Goal: Information Seeking & Learning: Check status

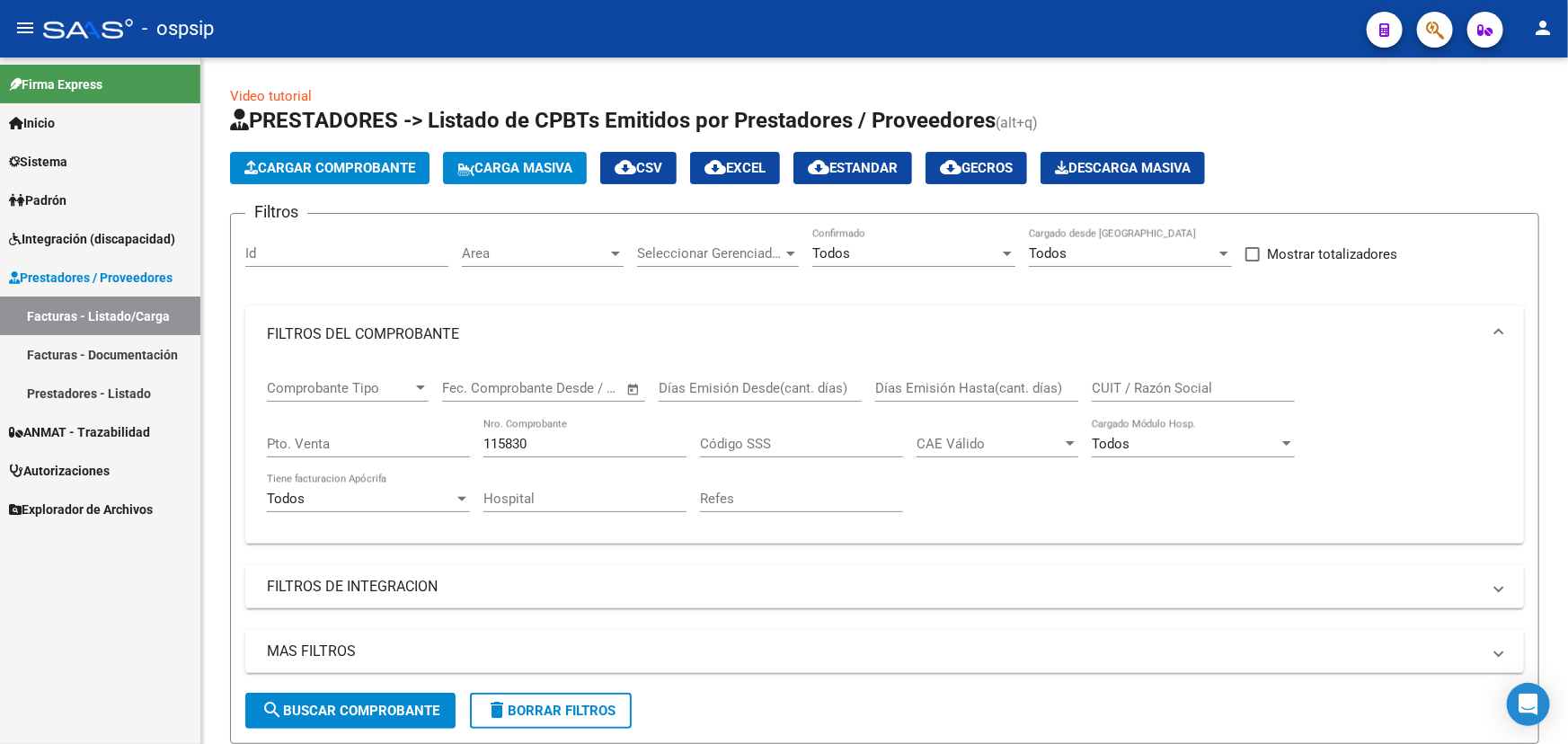
scroll to position [243, 0]
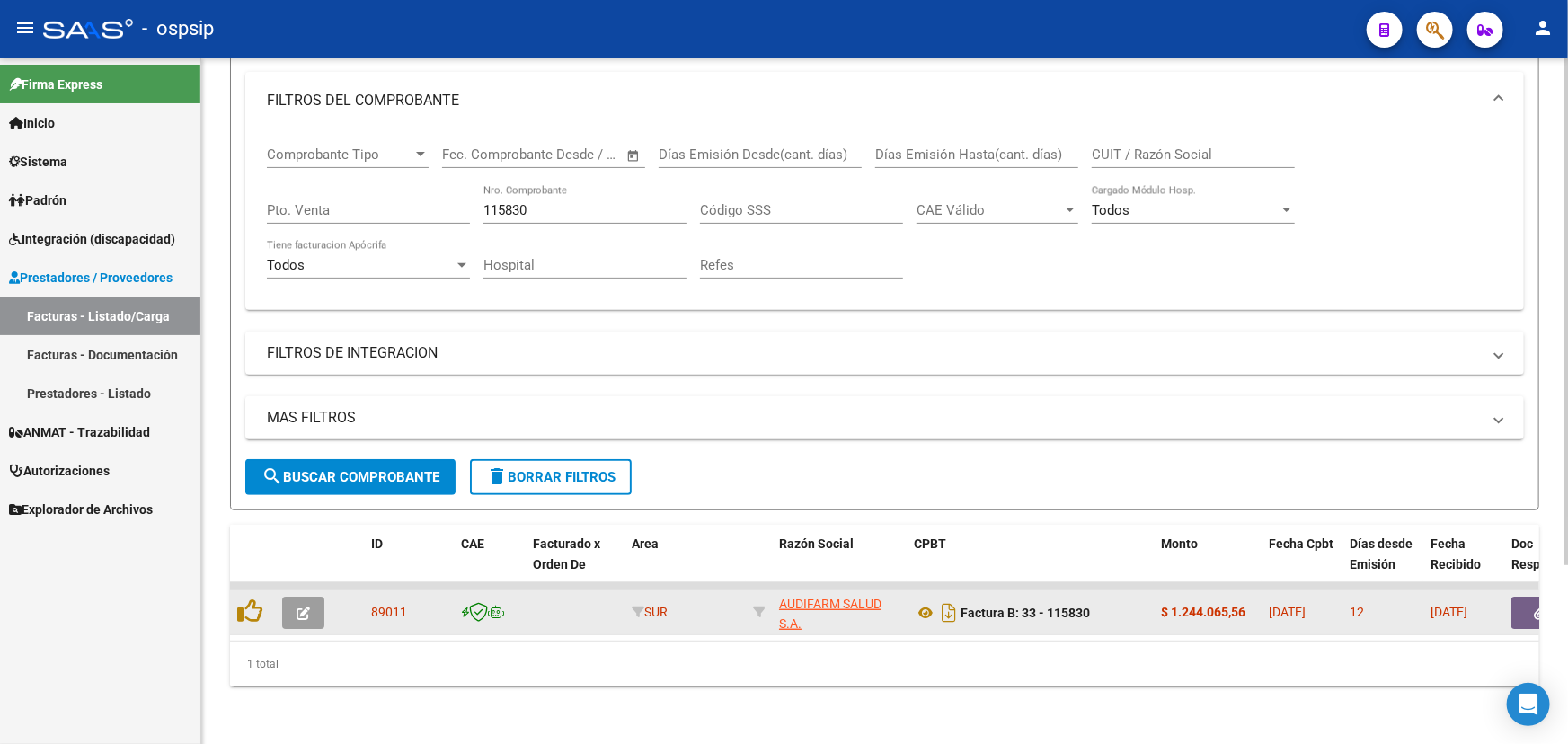
click at [1521, 597] on button "button" at bounding box center [1539, 613] width 57 height 33
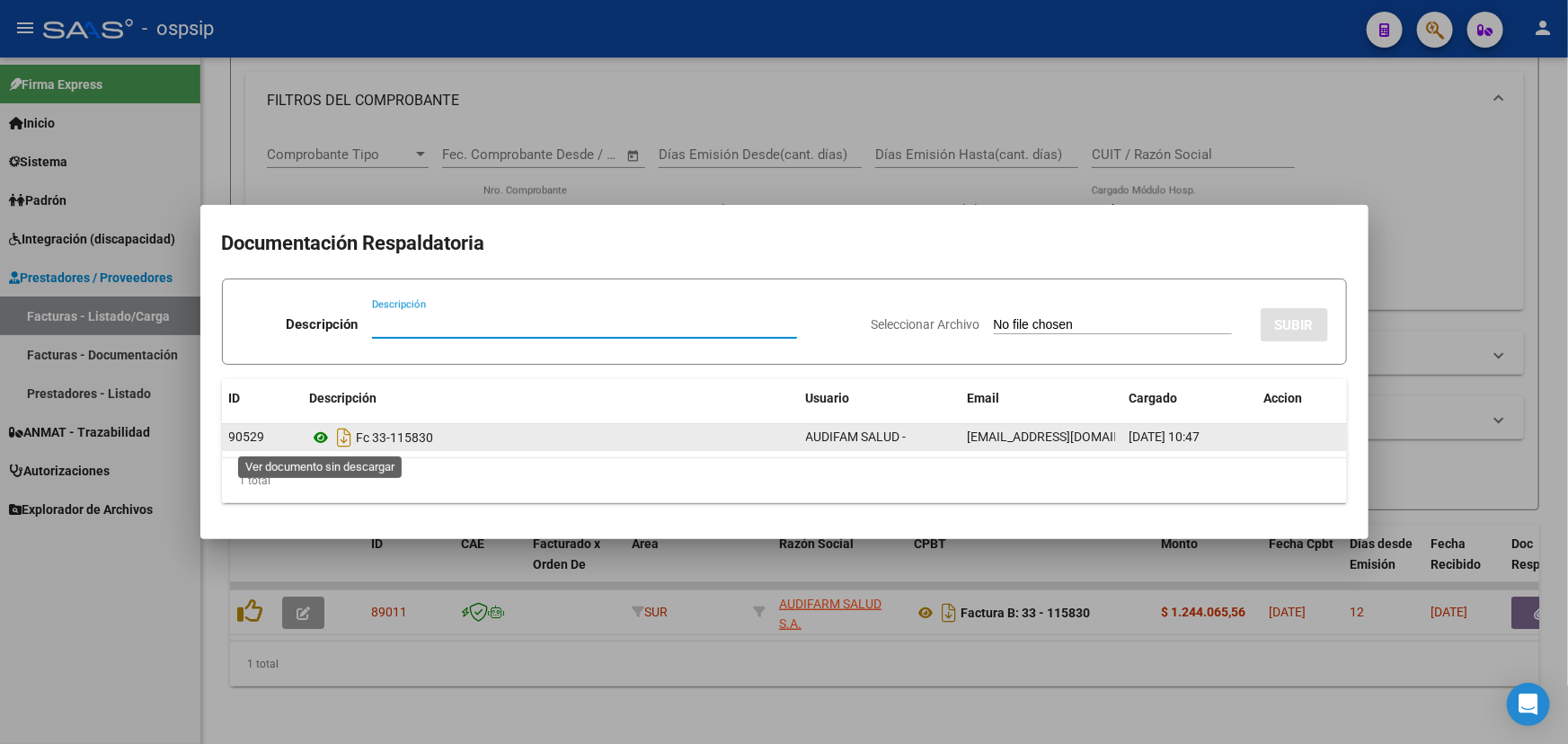
click at [318, 435] on icon at bounding box center [321, 438] width 23 height 22
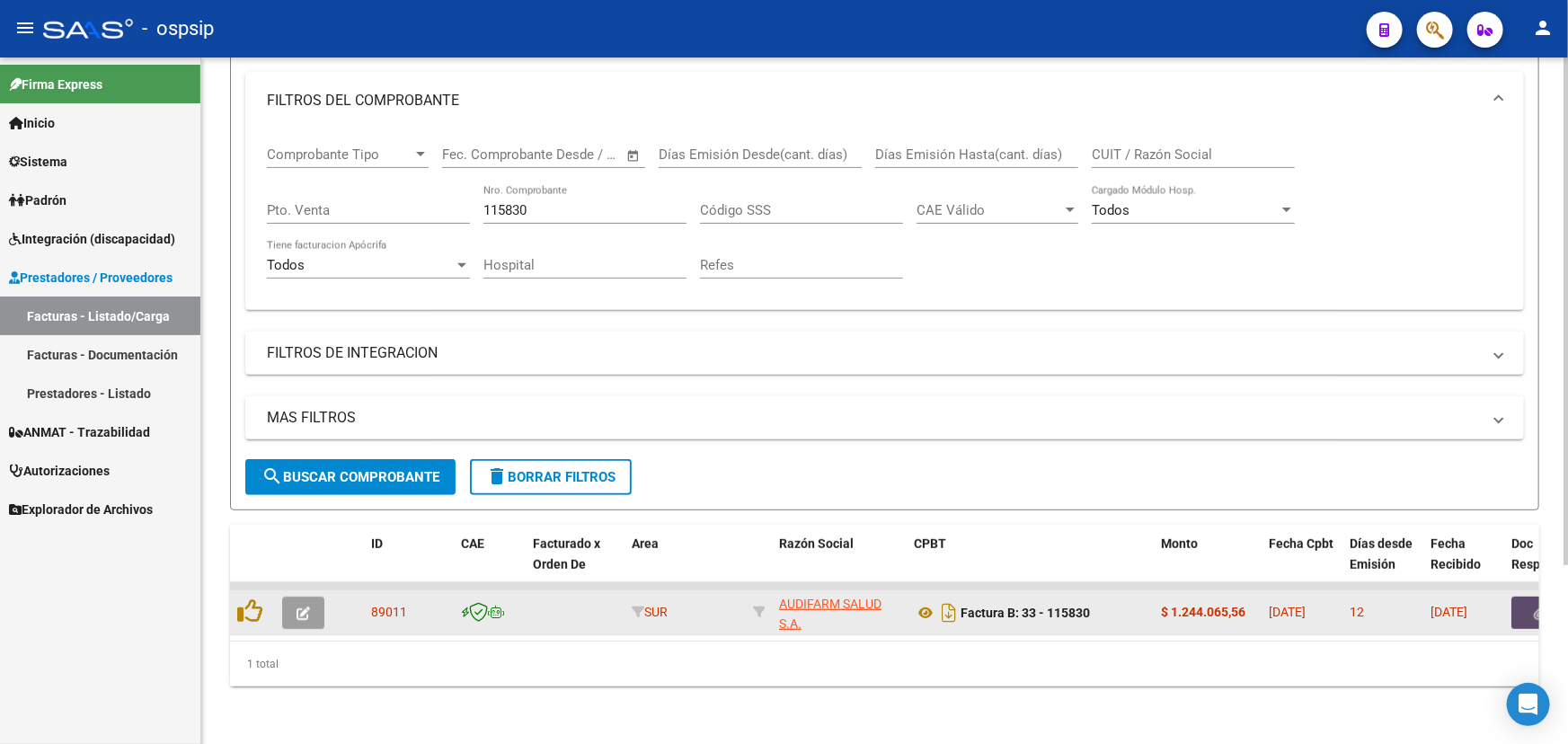
click at [1518, 597] on button "button" at bounding box center [1539, 613] width 57 height 33
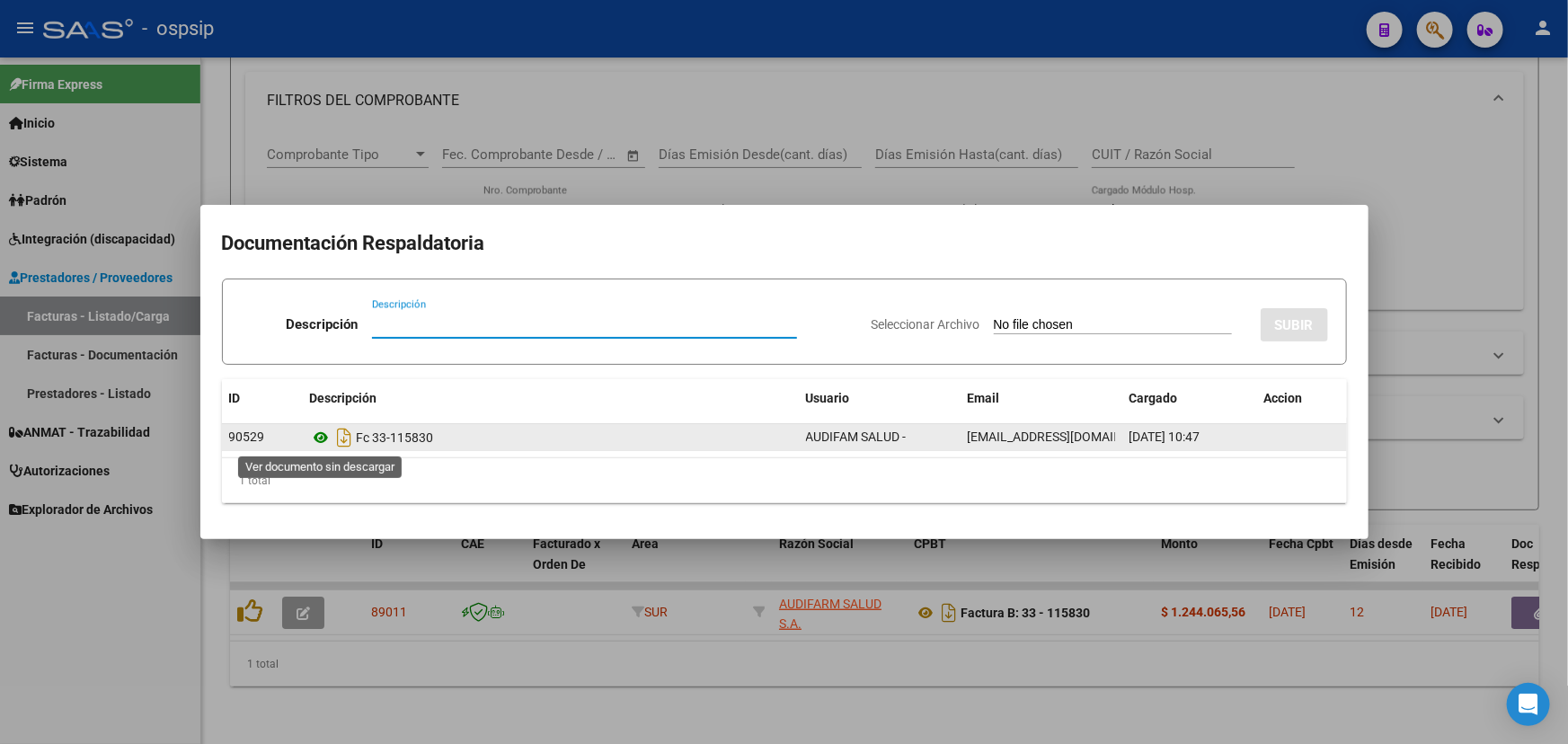
click at [323, 437] on icon at bounding box center [321, 438] width 23 height 22
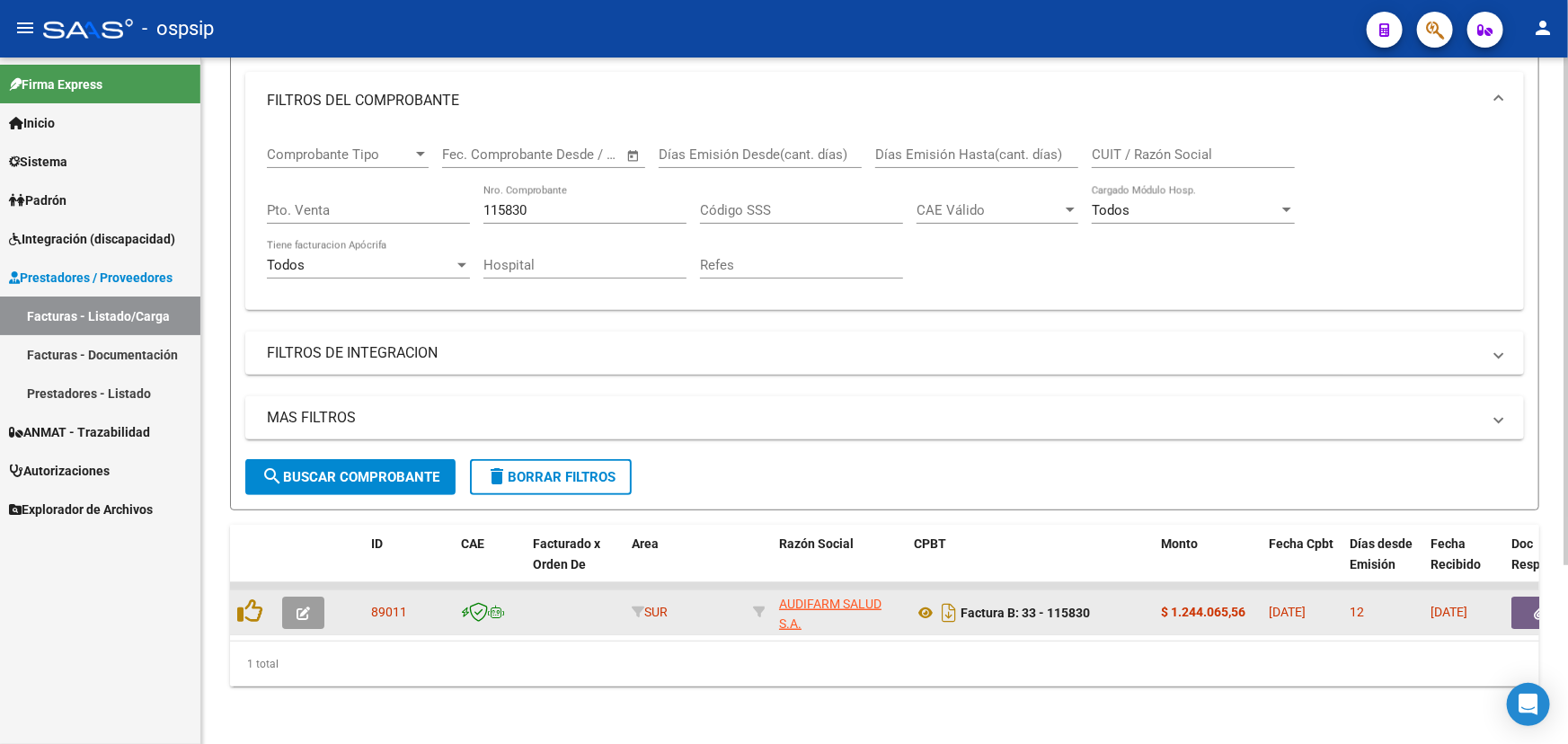
click at [394, 604] on span "89011" at bounding box center [389, 611] width 36 height 14
copy span "89011"
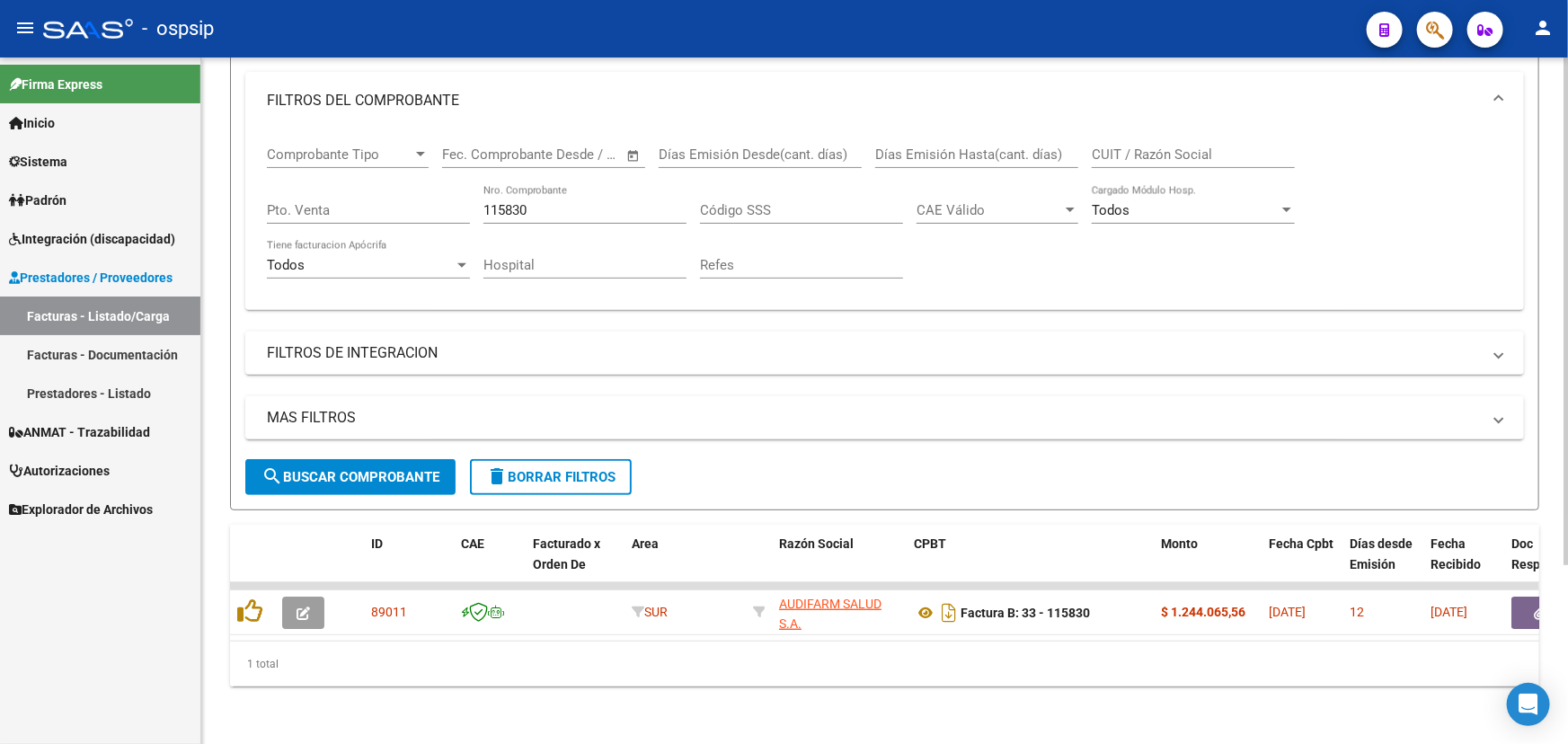
click at [449, 672] on div "1 total" at bounding box center [884, 664] width 1309 height 45
click at [512, 188] on div "115830 Nro. Comprobante" at bounding box center [584, 204] width 203 height 38
click at [512, 202] on input "115830" at bounding box center [584, 210] width 203 height 16
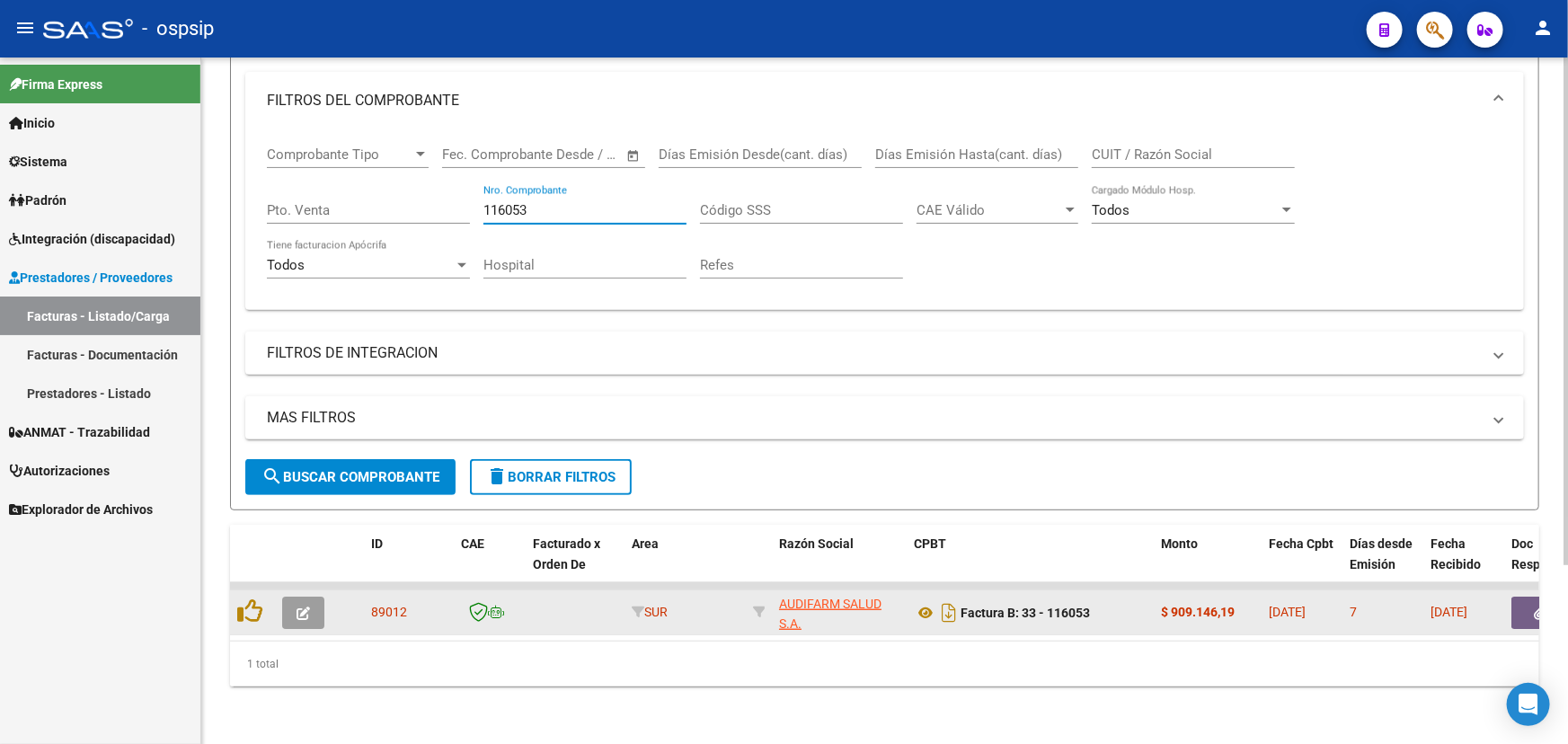
type input "116053"
click at [382, 604] on span "89012" at bounding box center [389, 611] width 36 height 14
copy span "89012"
click at [918, 603] on icon at bounding box center [925, 613] width 23 height 22
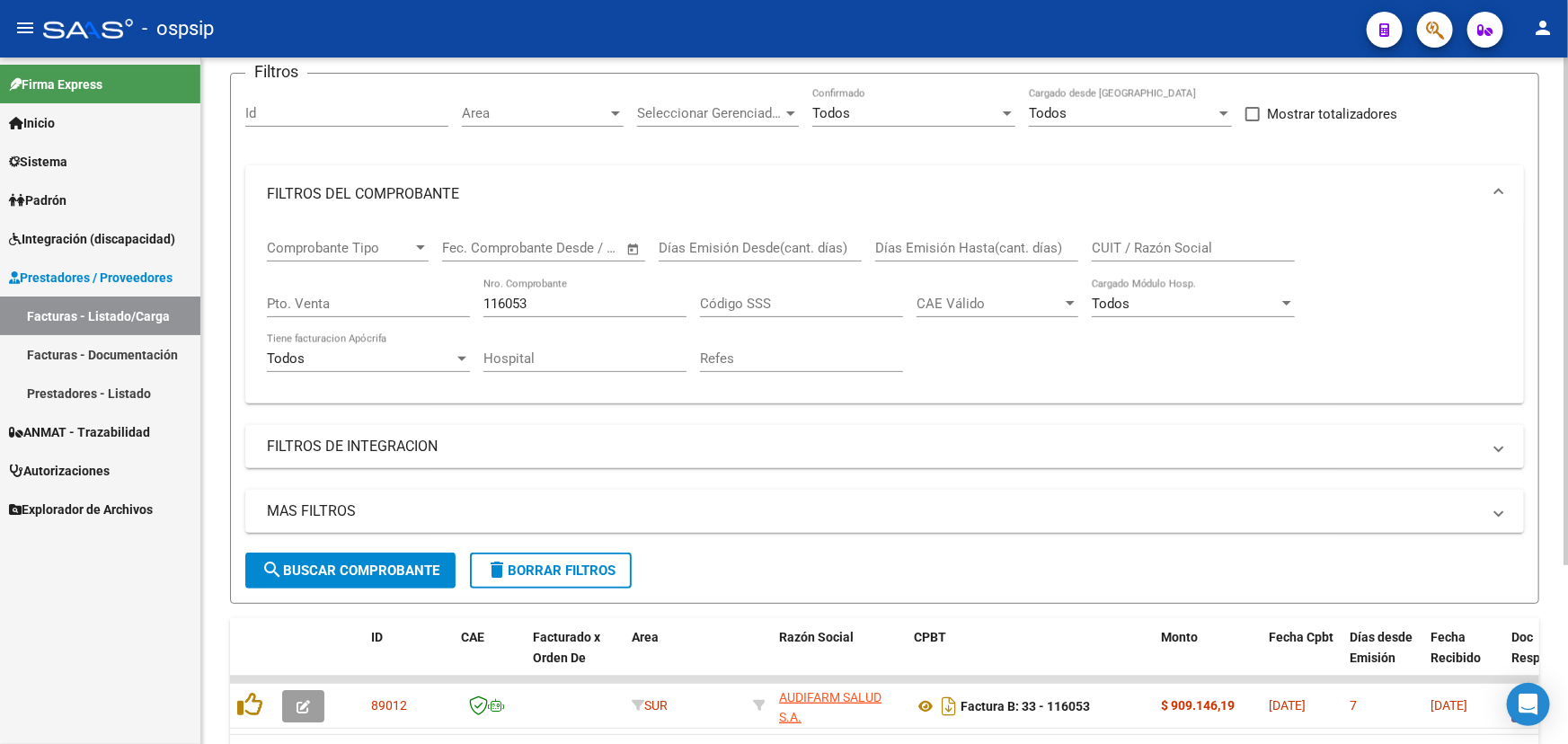
scroll to position [0, 0]
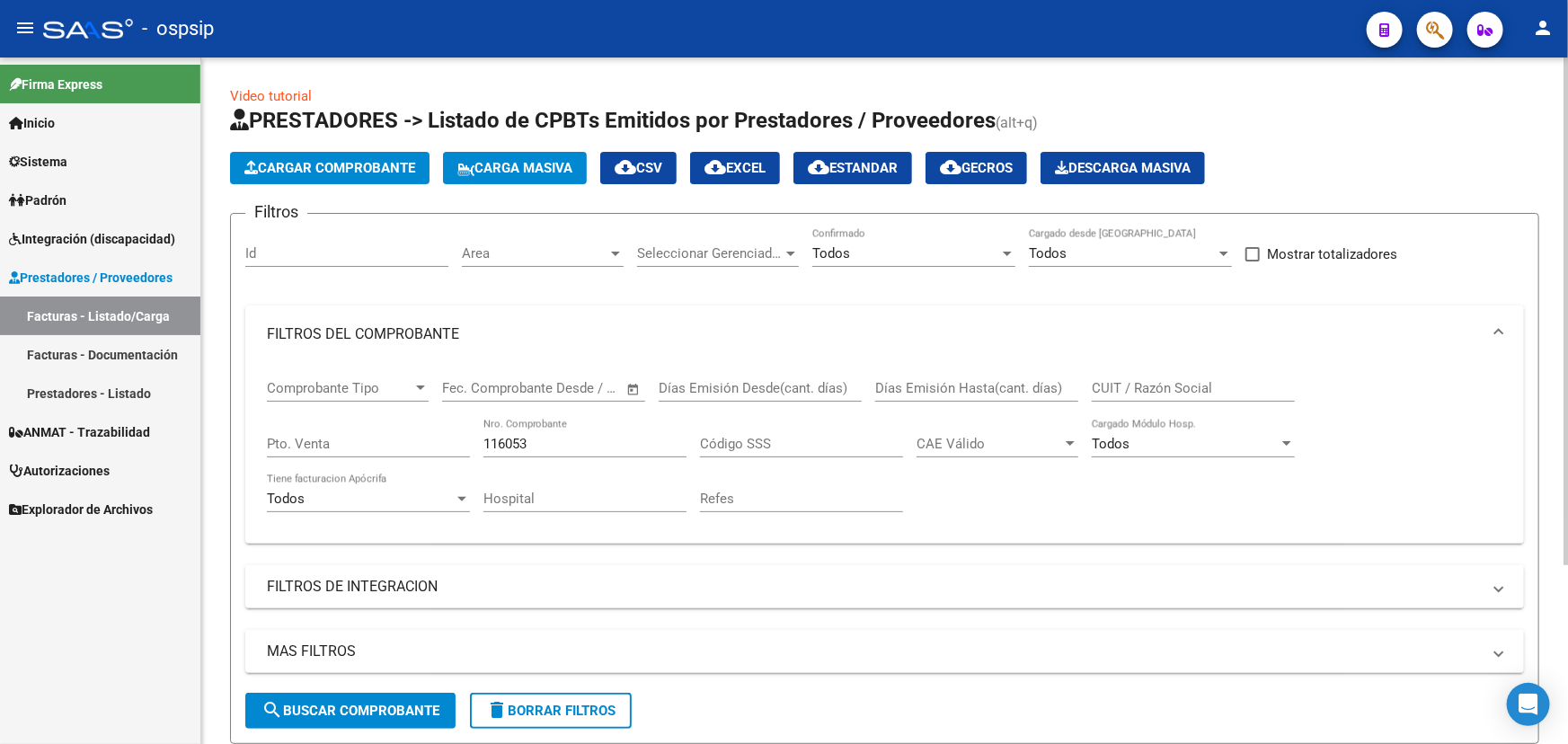
click at [524, 446] on input "116053" at bounding box center [584, 443] width 203 height 16
type input "1327"
click at [1184, 371] on div "CUIT / Razón Social" at bounding box center [1192, 381] width 203 height 38
type input "PRISAL"
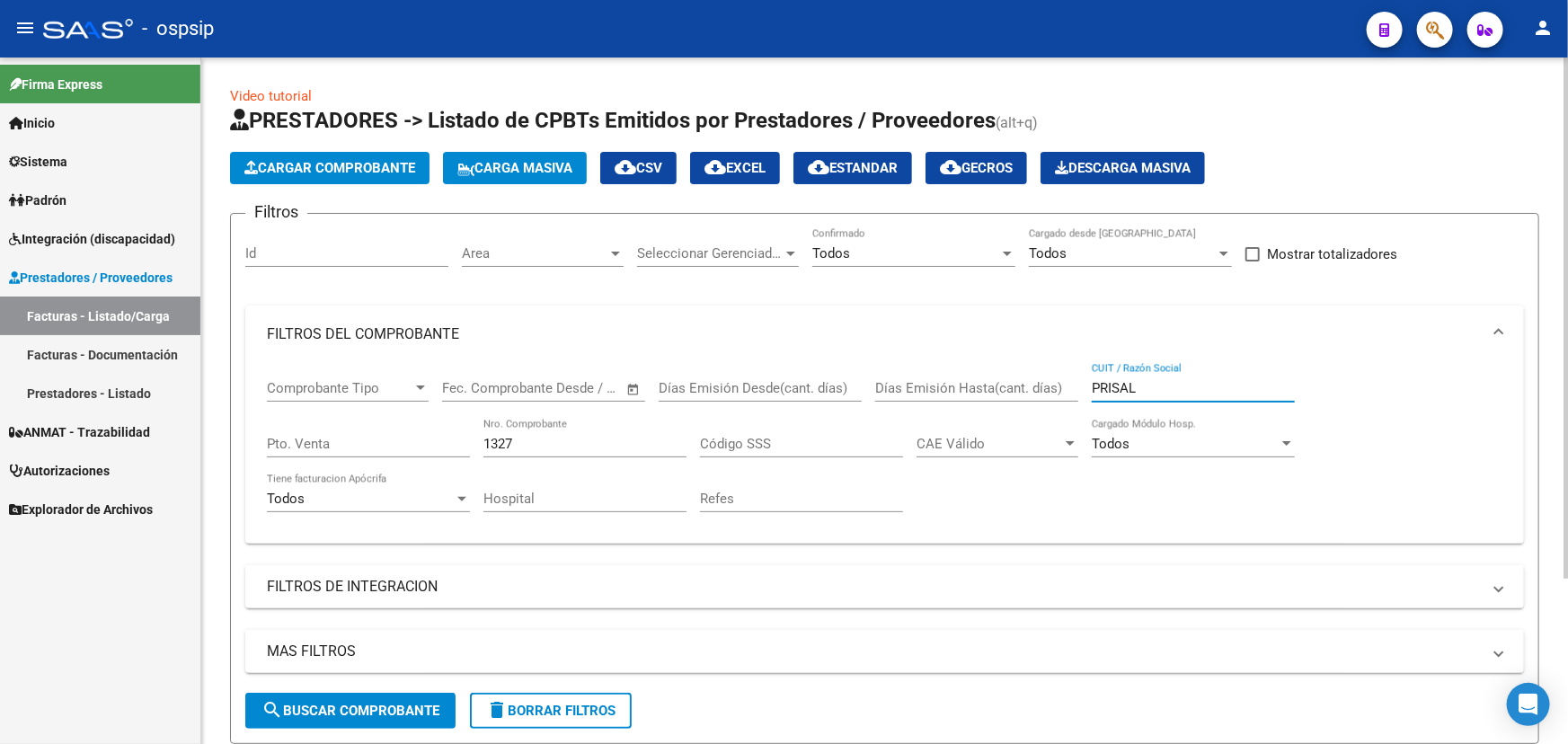
click at [1124, 380] on input "PRISAL" at bounding box center [1192, 388] width 203 height 16
click at [515, 250] on span "Area" at bounding box center [534, 253] width 145 height 16
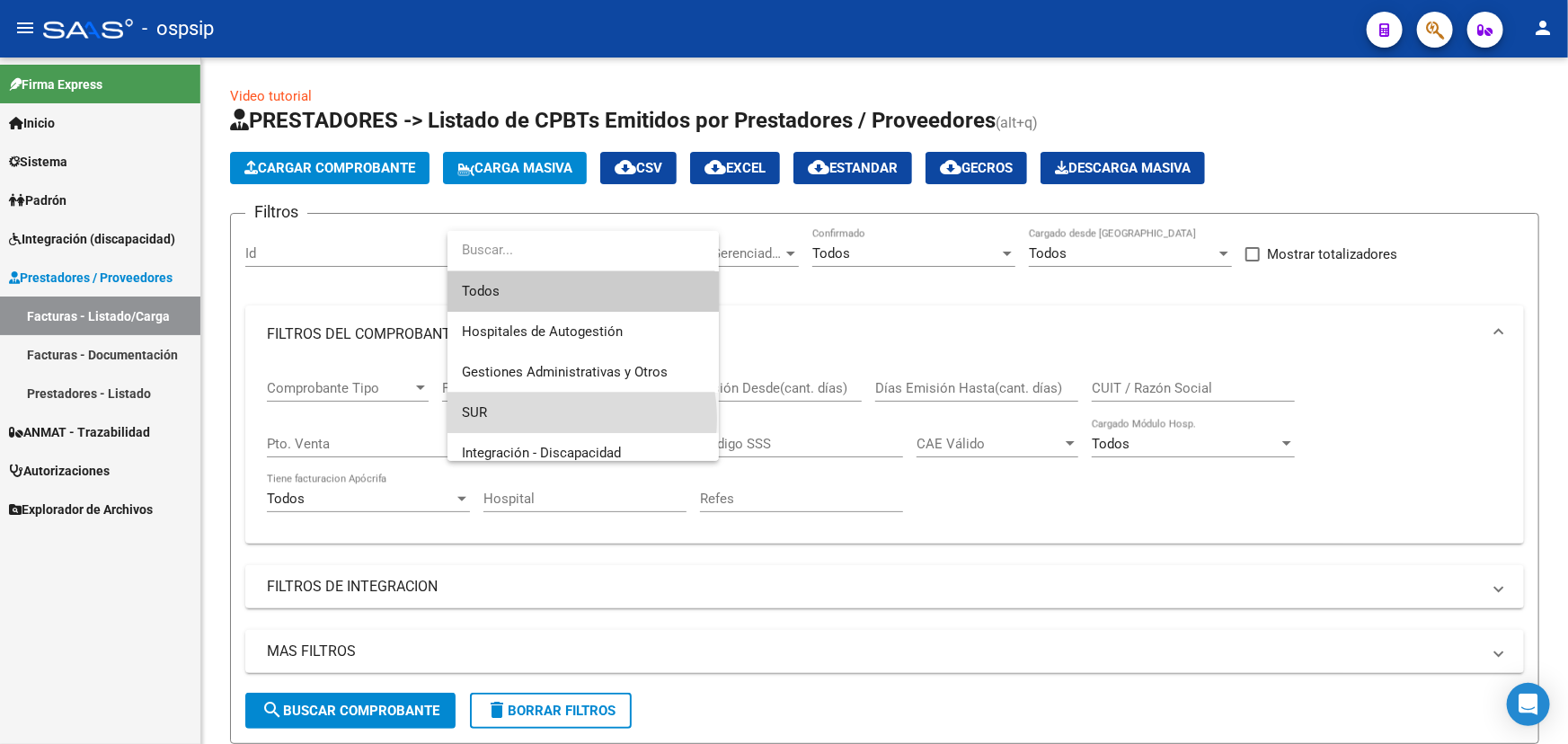
click at [541, 419] on span "SUR" at bounding box center [583, 412] width 243 height 40
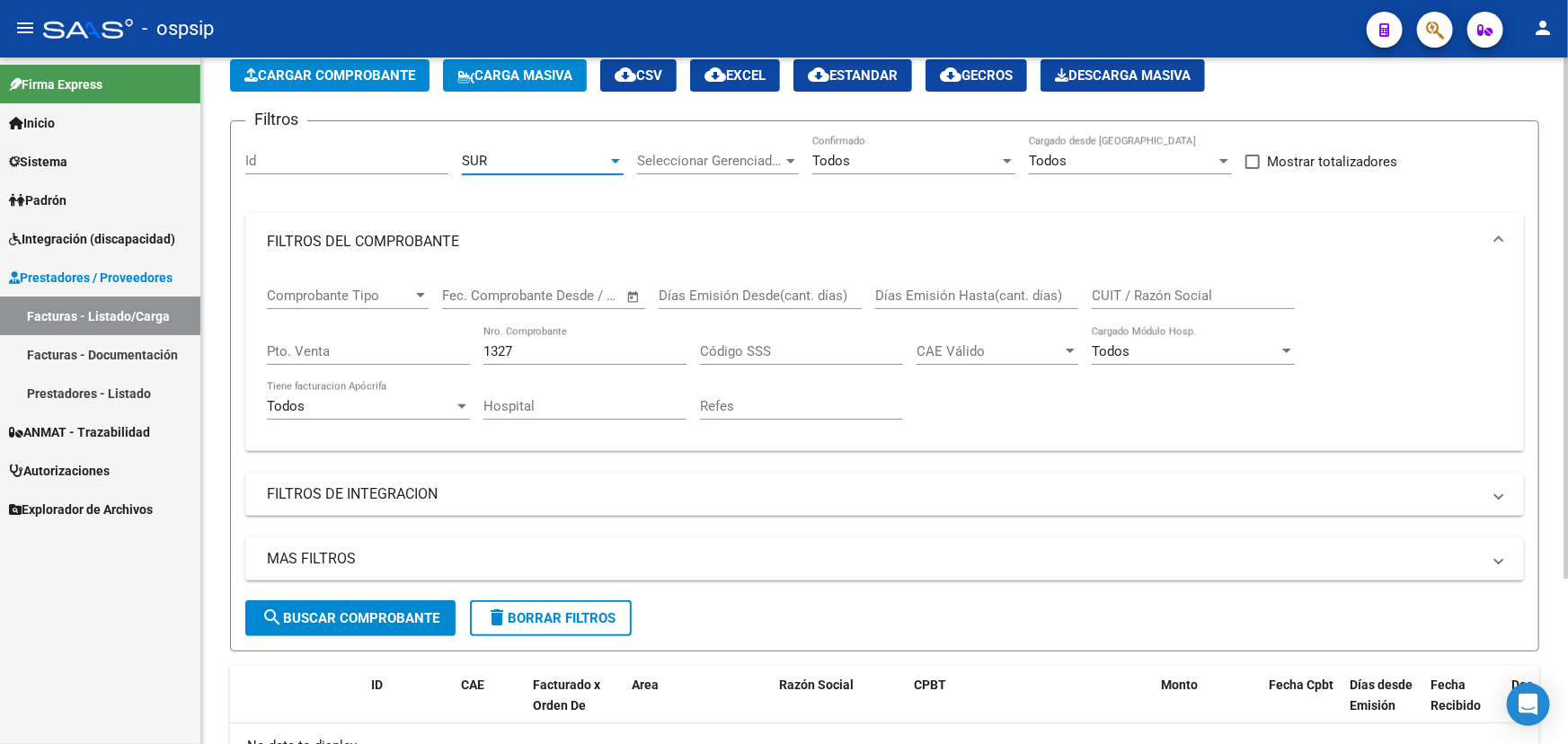
scroll to position [216, 0]
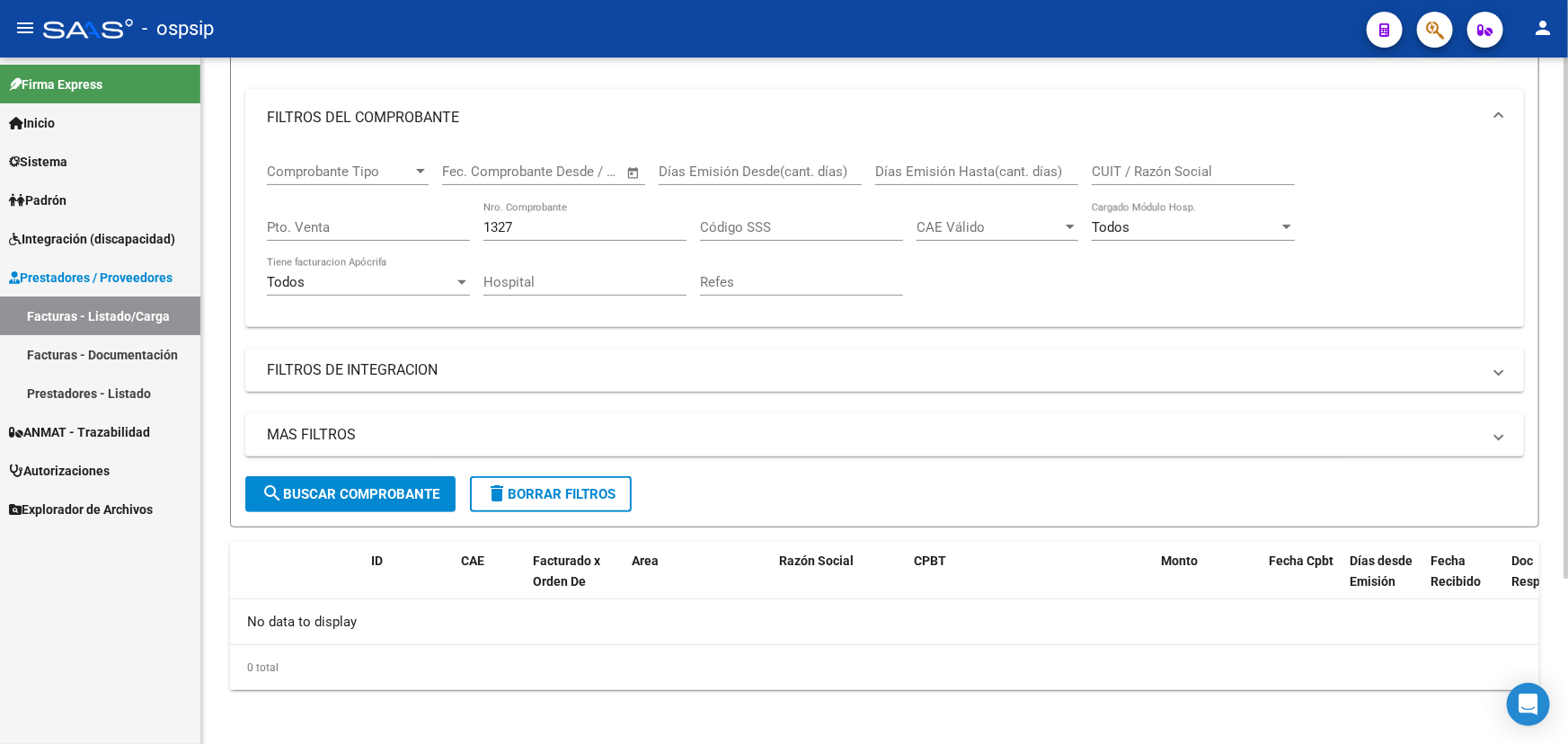
click at [352, 486] on span "search Buscar Comprobante" at bounding box center [350, 494] width 178 height 16
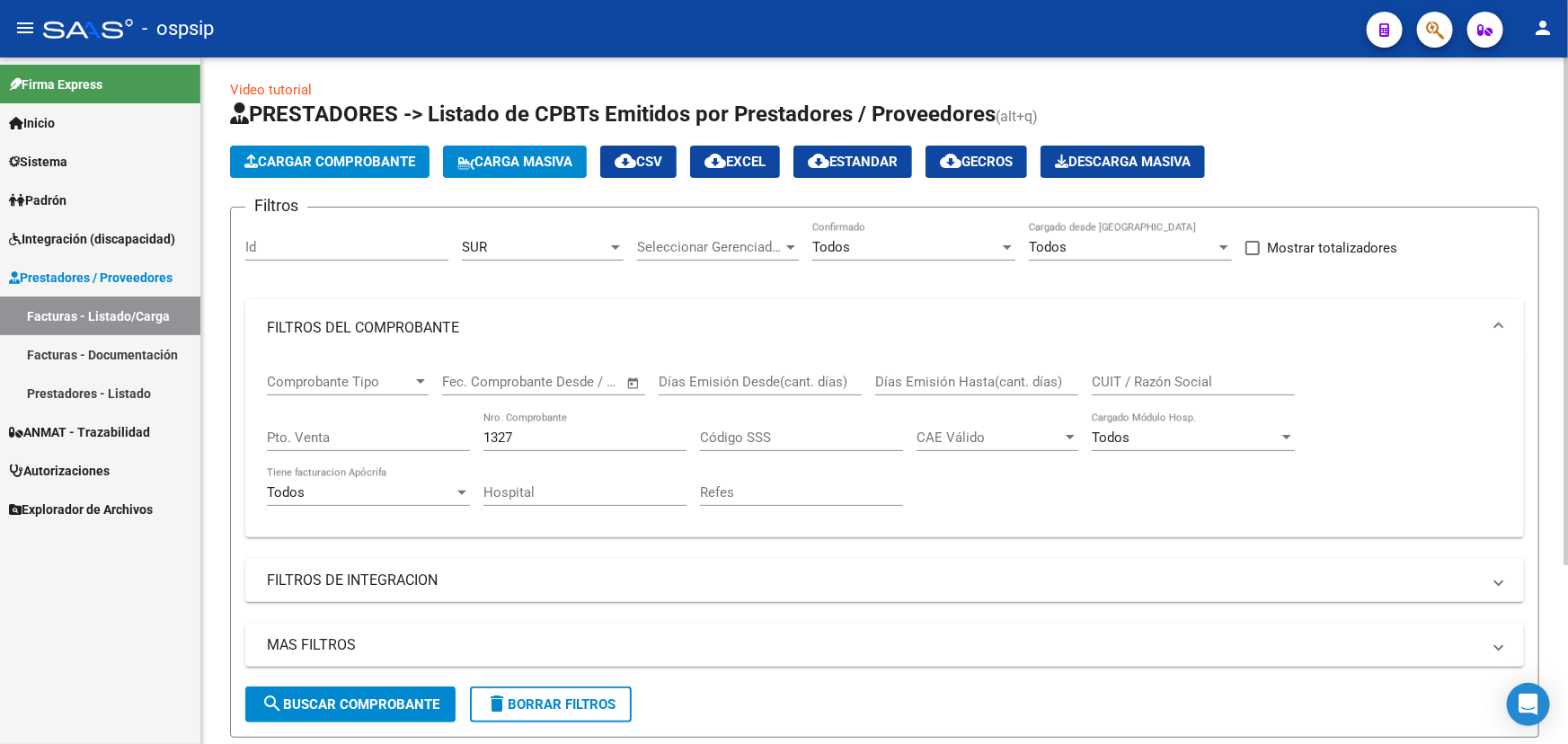
scroll to position [0, 0]
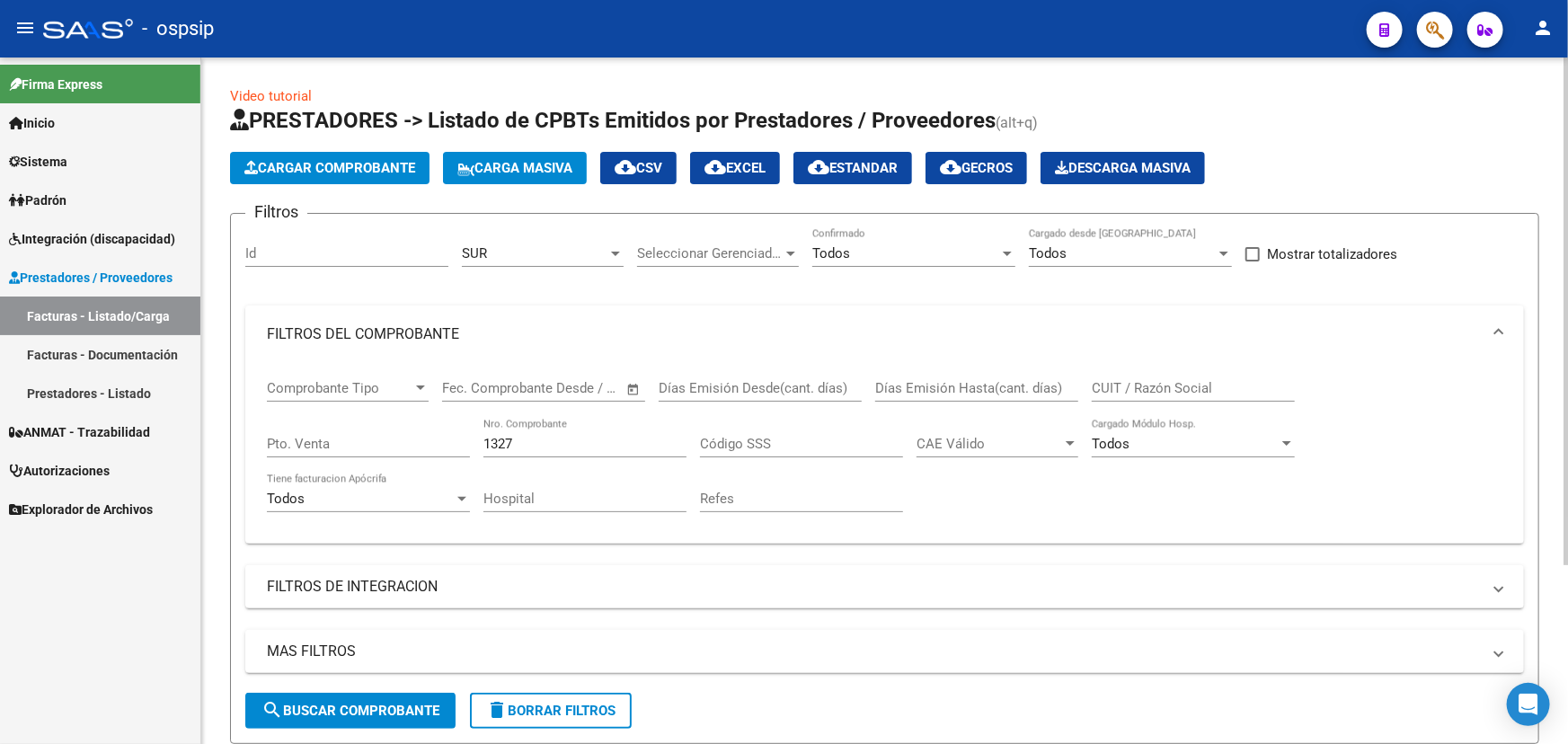
click at [496, 443] on input "1327" at bounding box center [584, 443] width 203 height 16
click at [497, 442] on input "1327" at bounding box center [584, 443] width 203 height 16
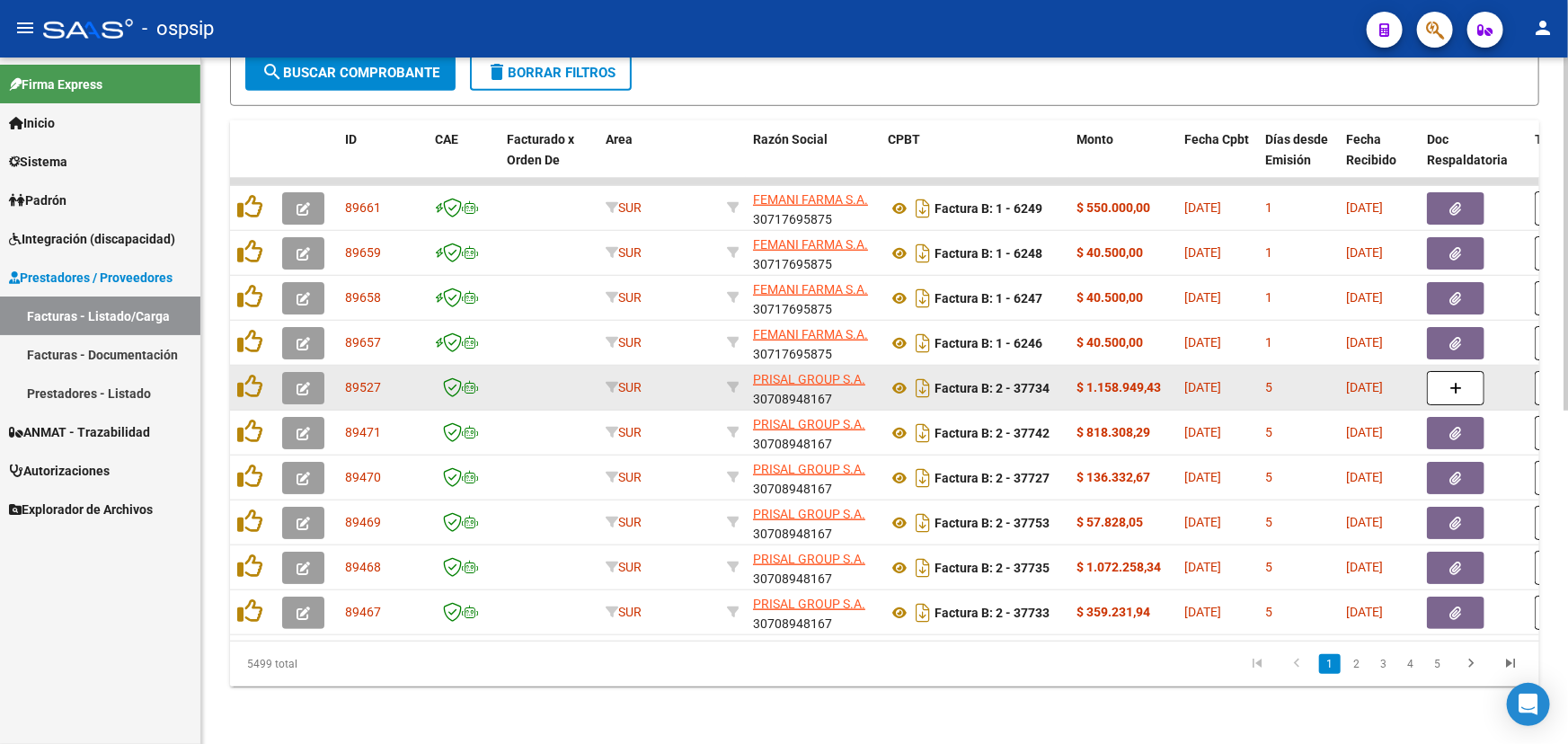
scroll to position [647, 0]
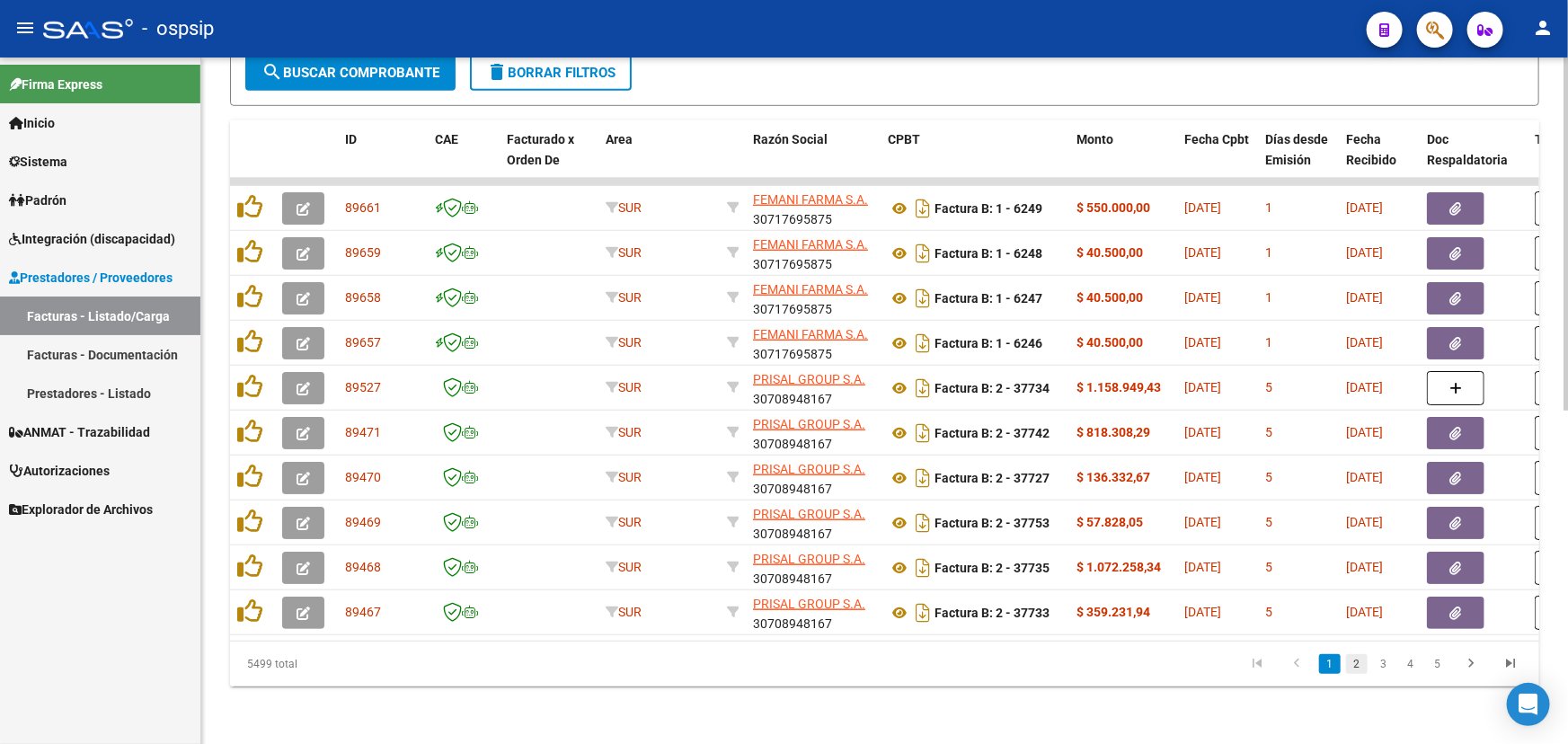
click at [1353, 667] on link "2" at bounding box center [1356, 663] width 22 height 20
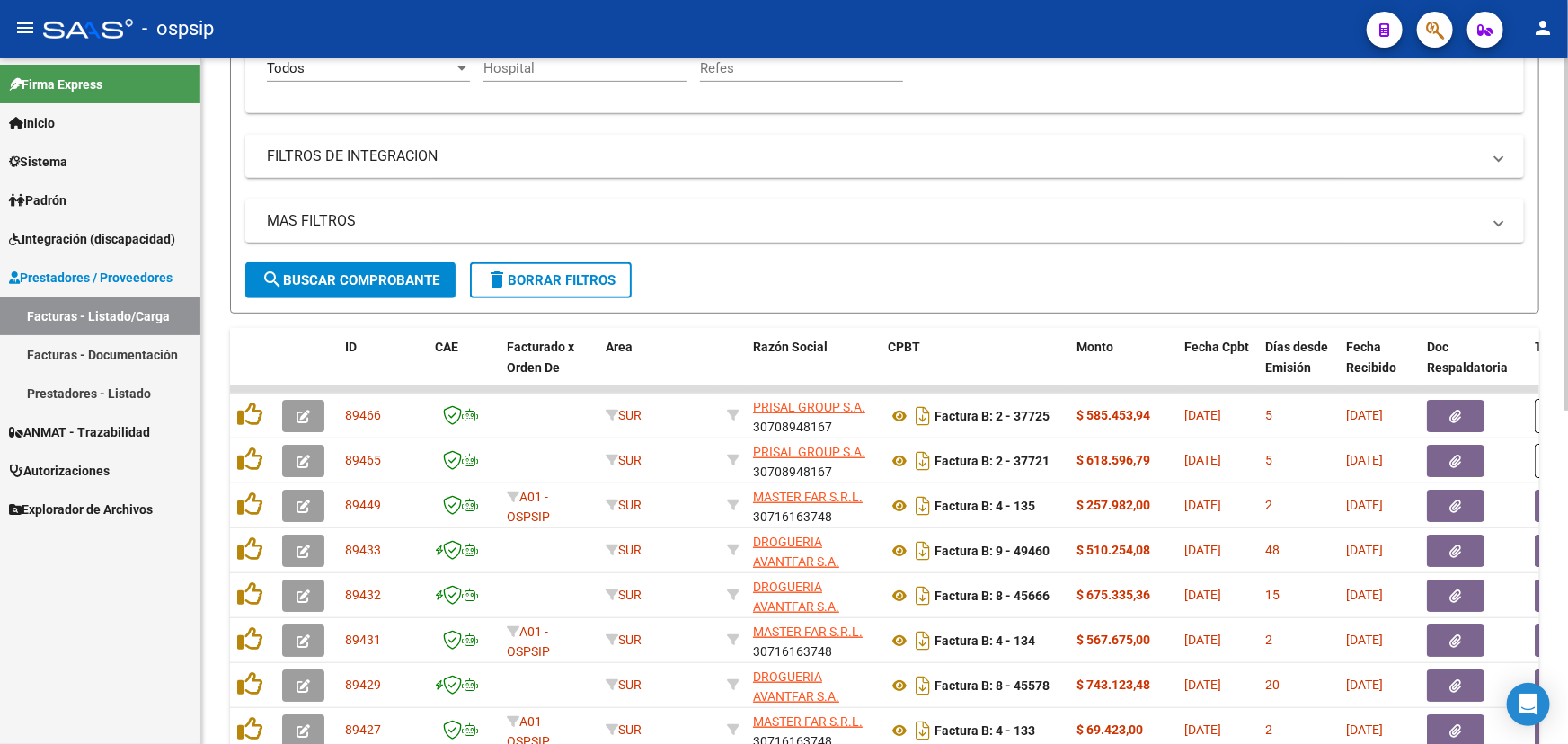
scroll to position [0, 0]
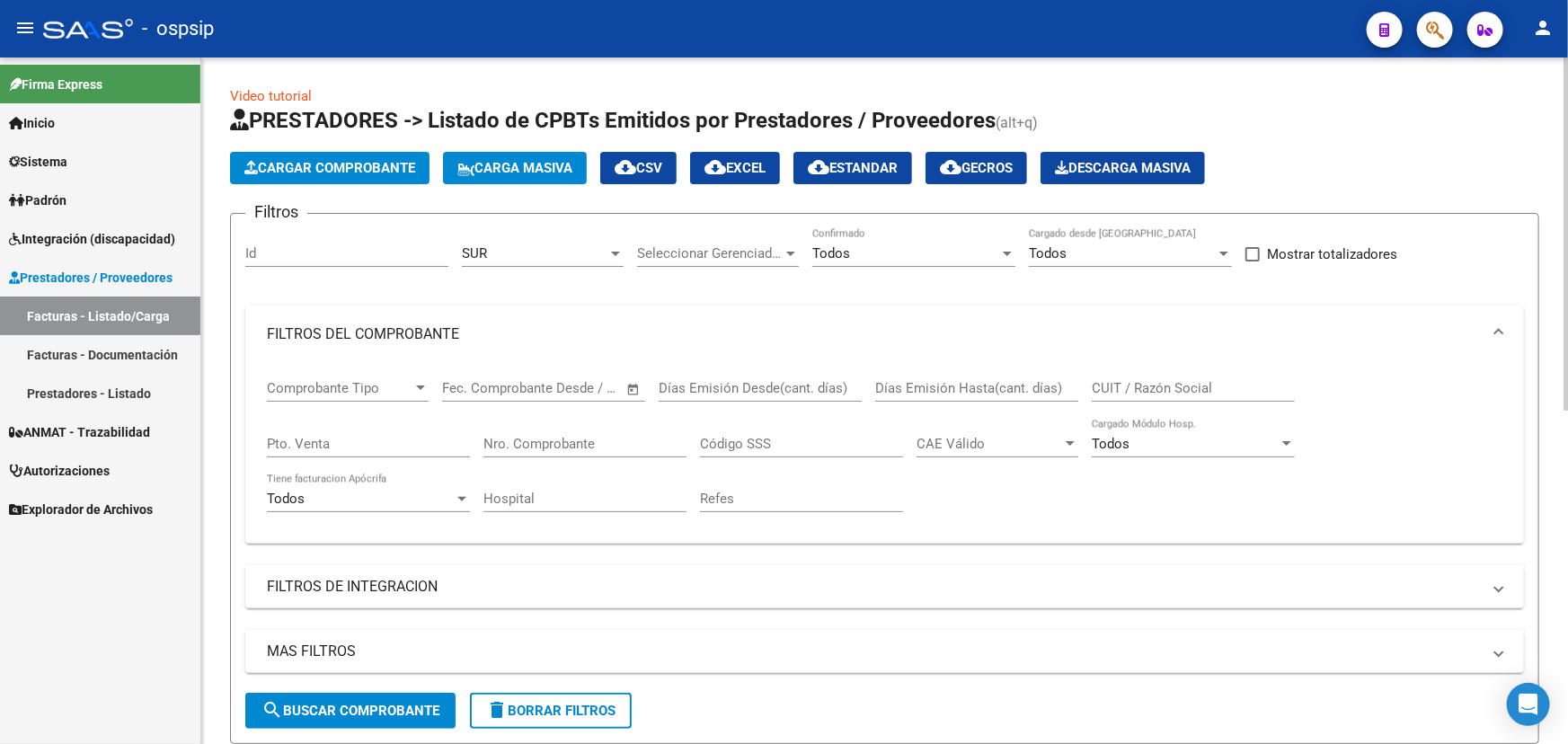
click at [1187, 385] on input "CUIT / Razón Social" at bounding box center [1192, 388] width 203 height 16
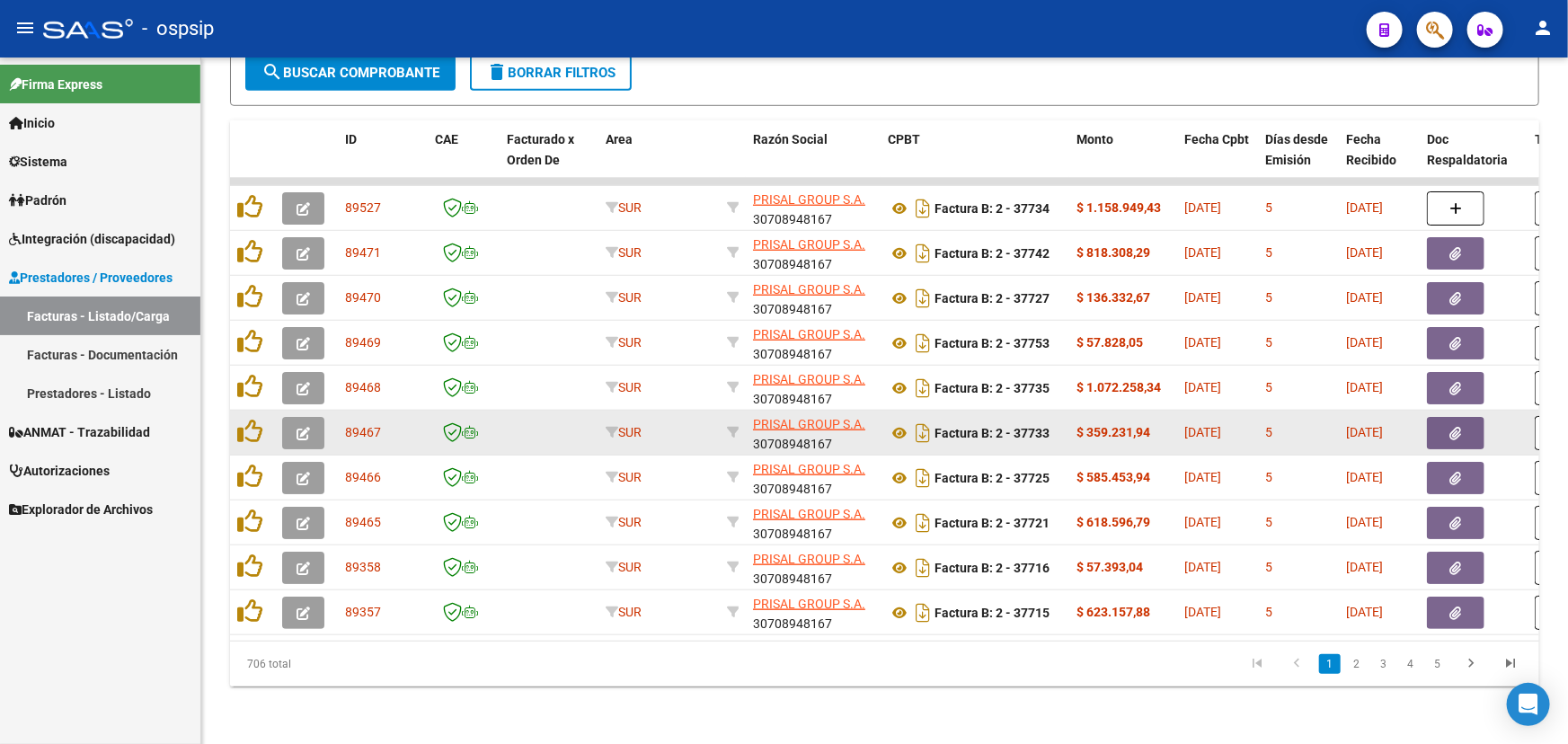
scroll to position [647, 0]
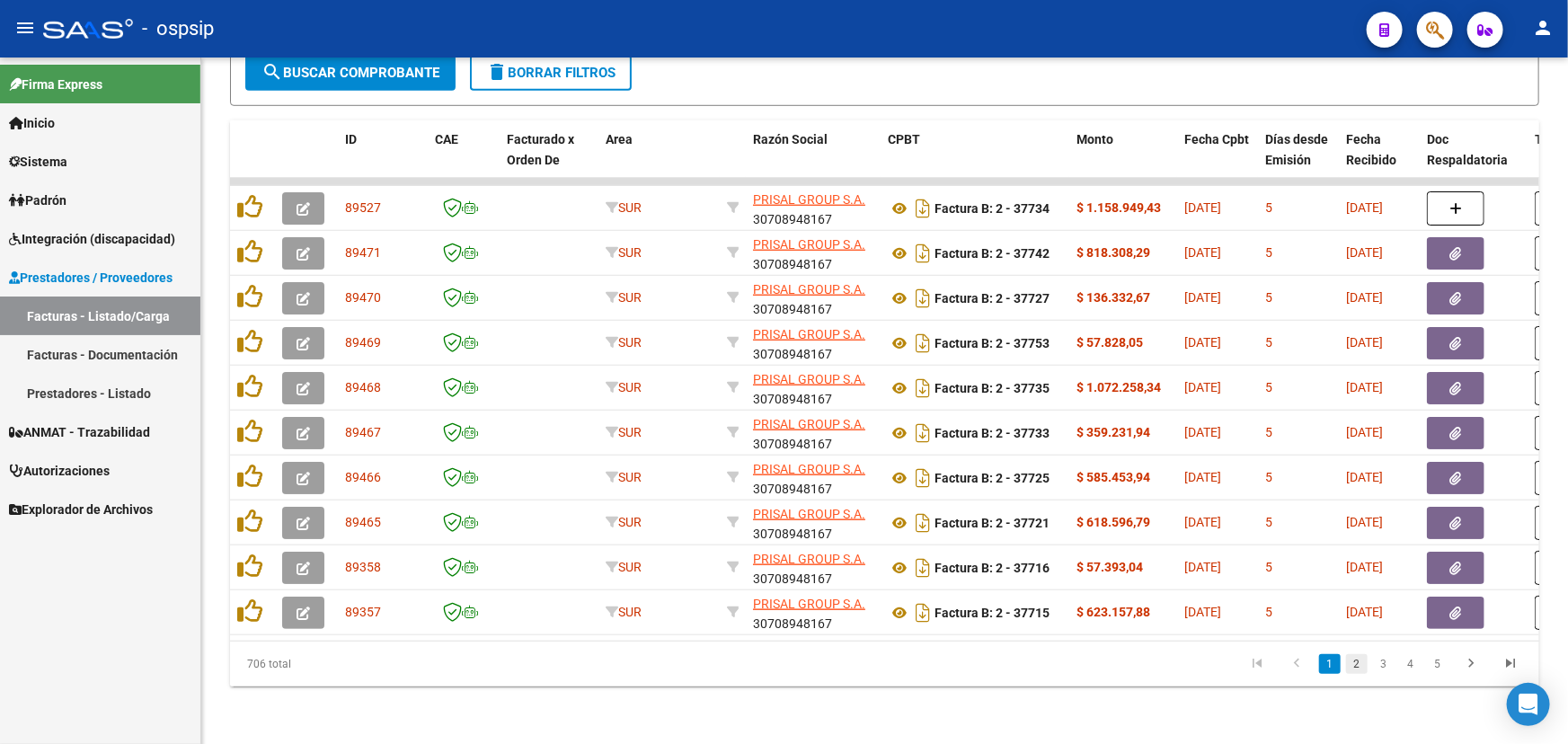
type input "PRISAL"
click at [1357, 665] on link "2" at bounding box center [1356, 663] width 22 height 20
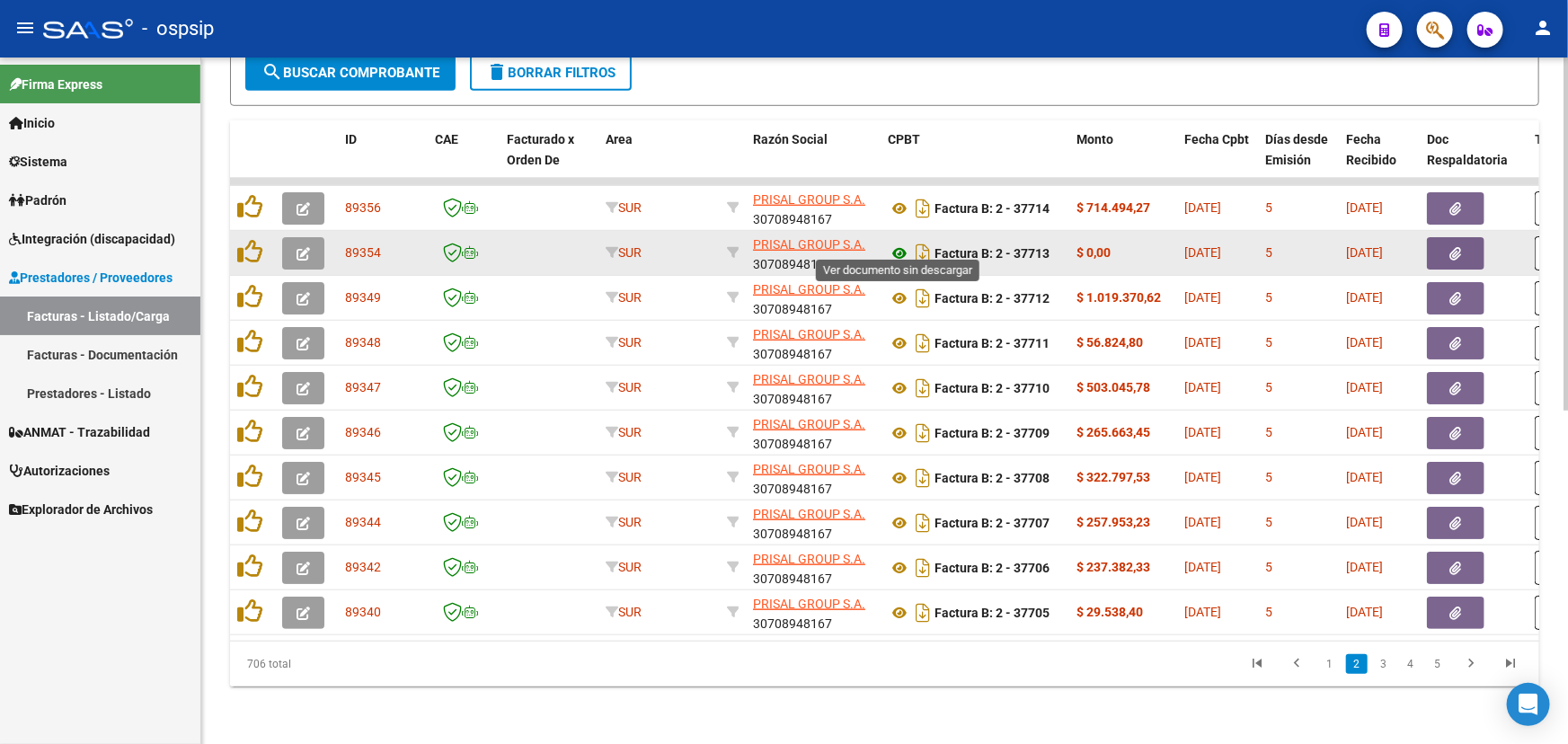
click at [893, 247] on icon at bounding box center [899, 253] width 23 height 22
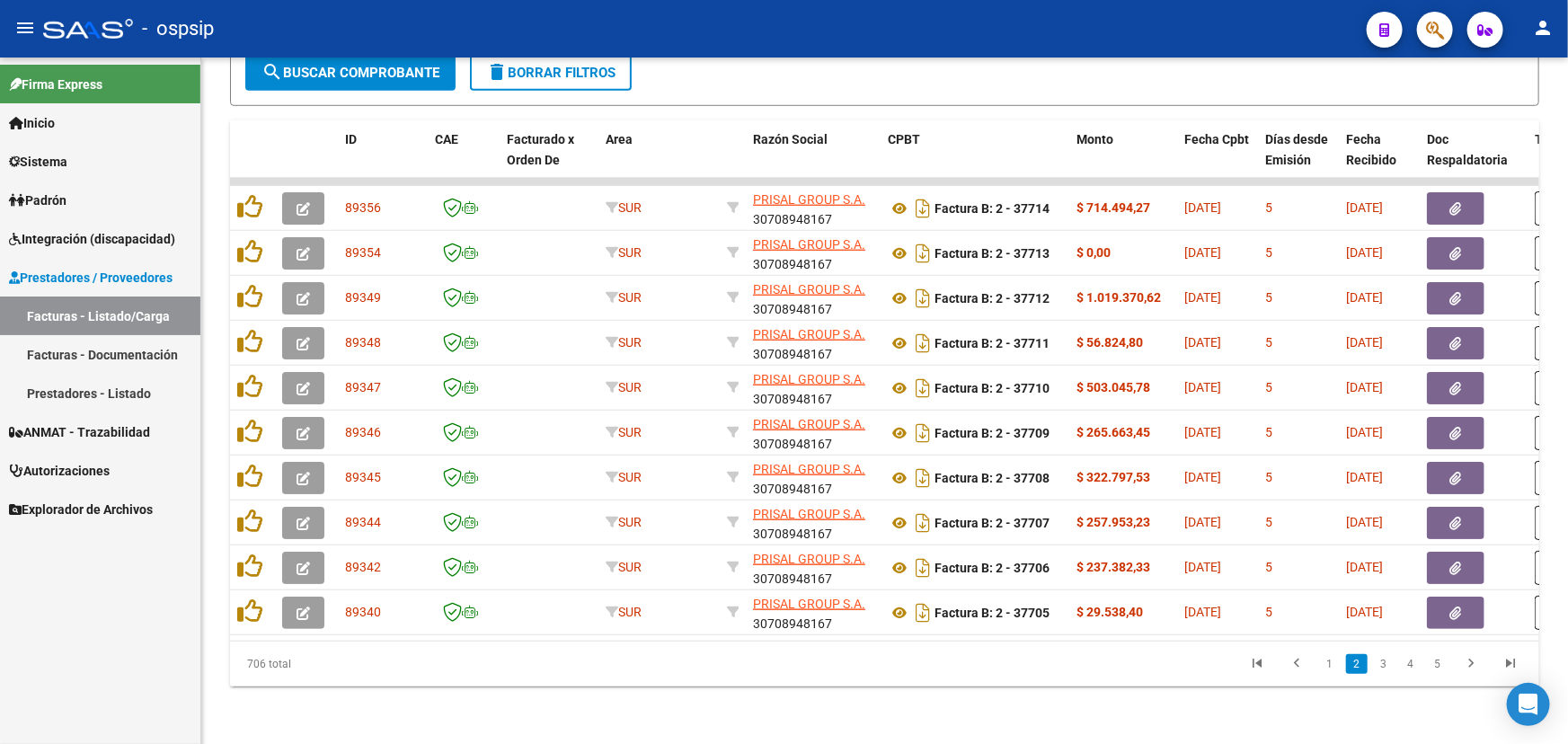
click at [1385, 663] on link "3" at bounding box center [1383, 663] width 22 height 20
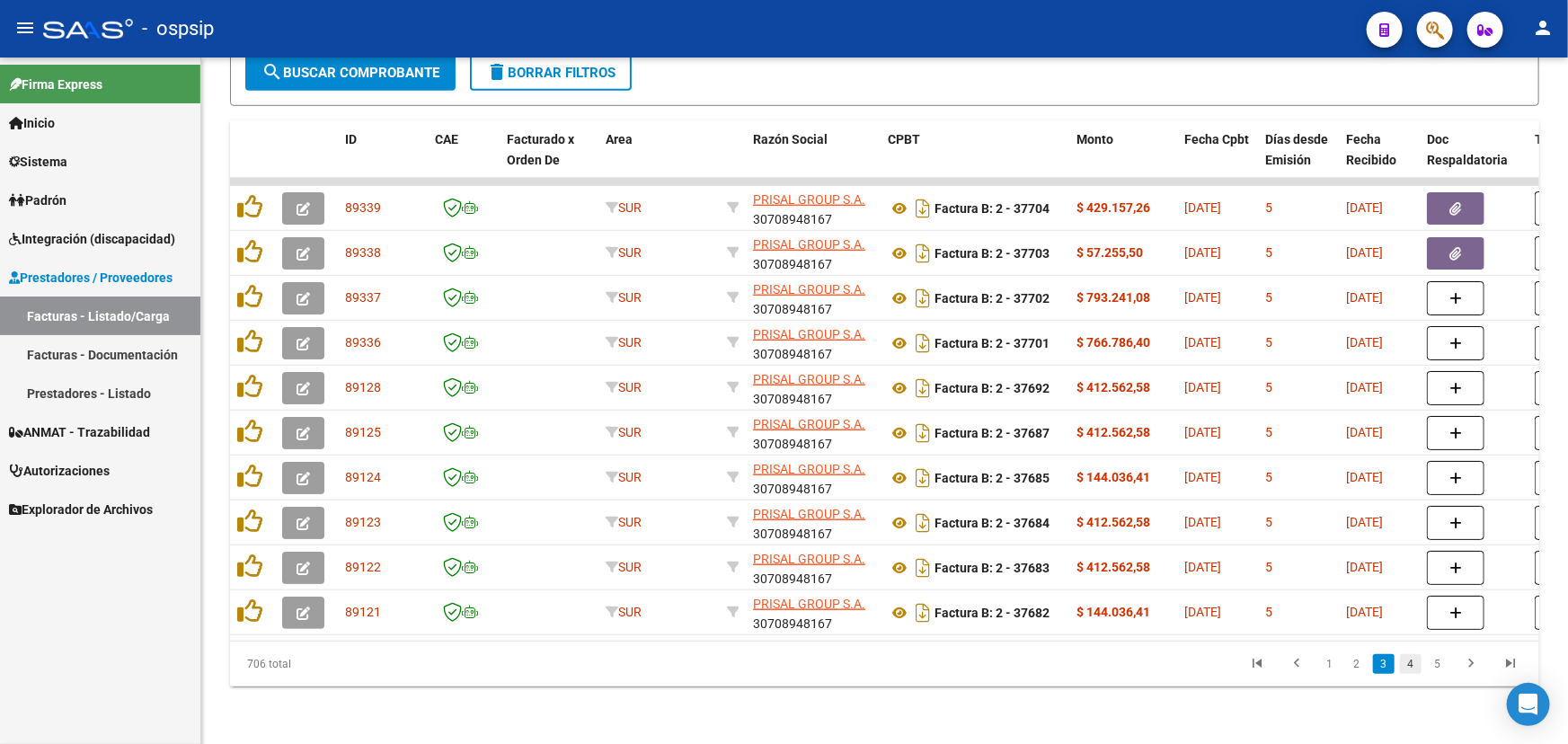
click at [1412, 662] on link "4" at bounding box center [1410, 663] width 22 height 20
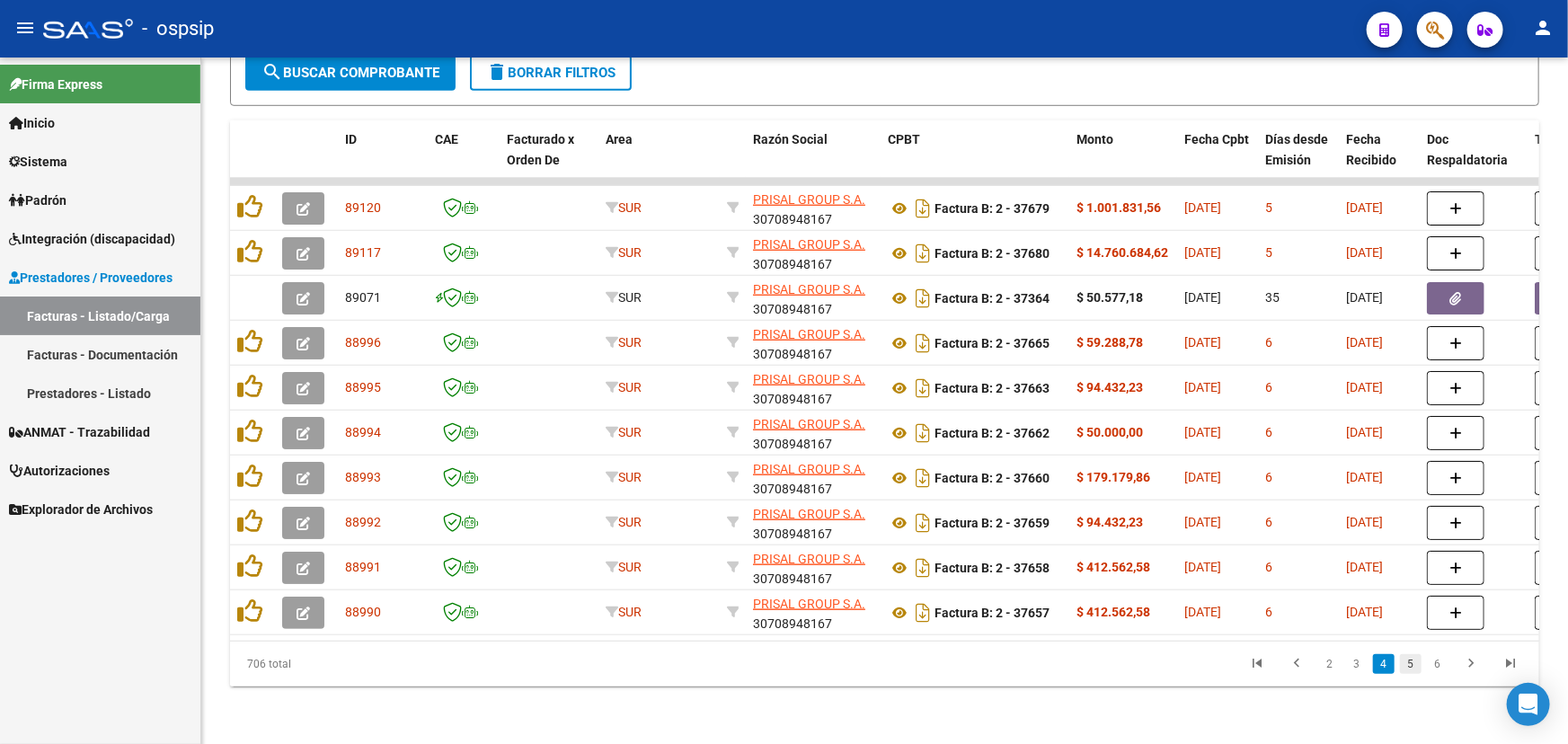
click at [1419, 661] on link "5" at bounding box center [1410, 663] width 22 height 20
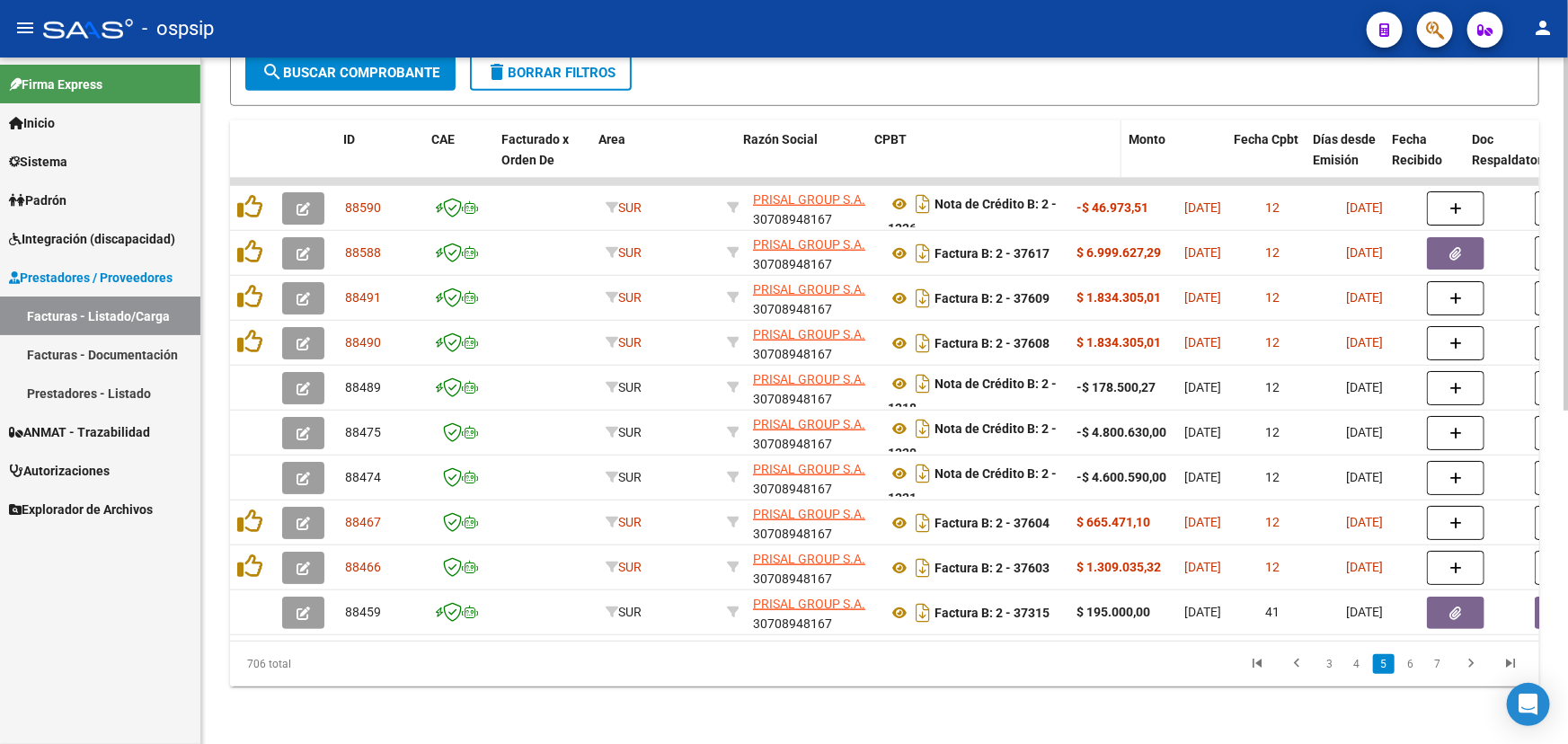
drag, startPoint x: 1064, startPoint y: 133, endPoint x: 1141, endPoint y: 141, distance: 77.4
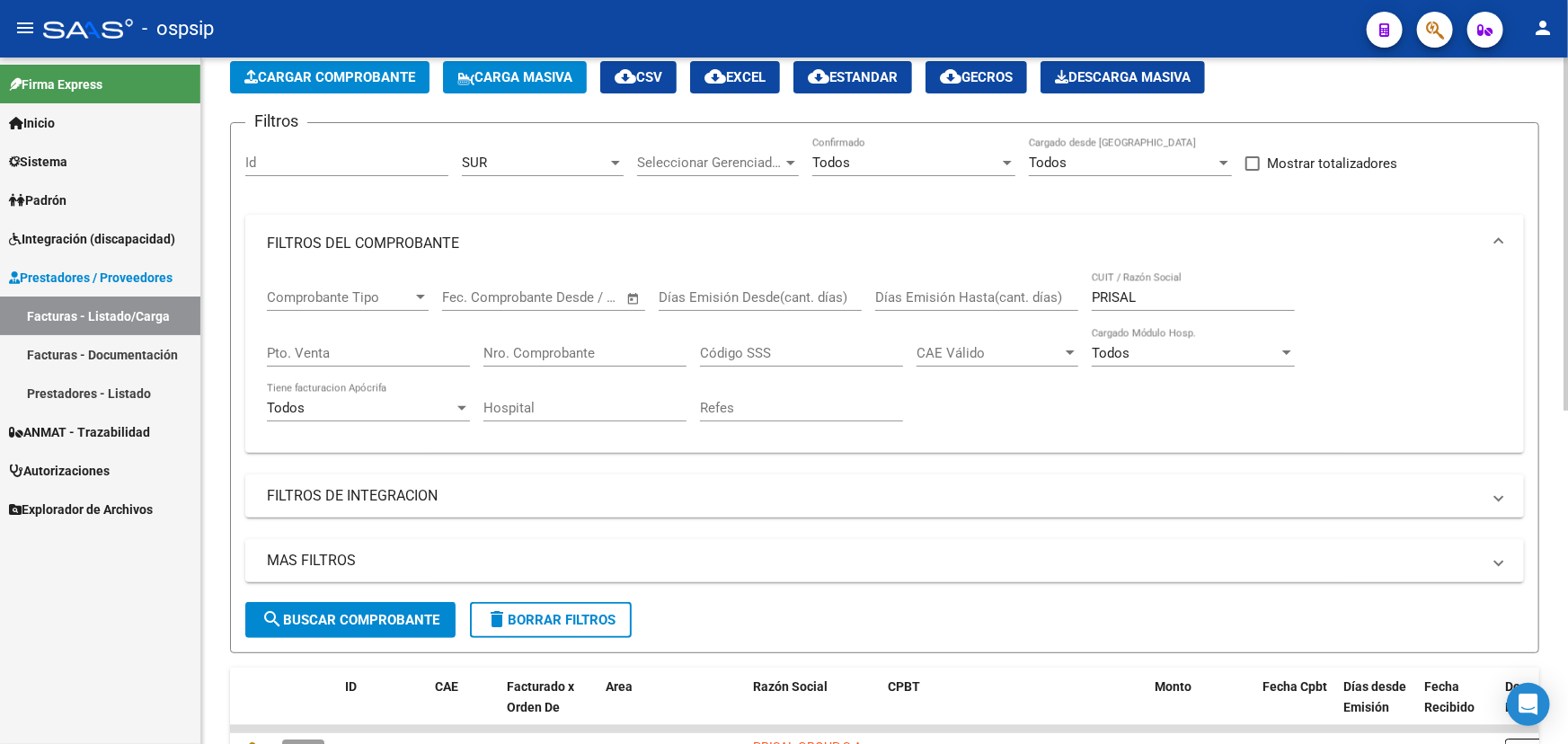
scroll to position [0, 0]
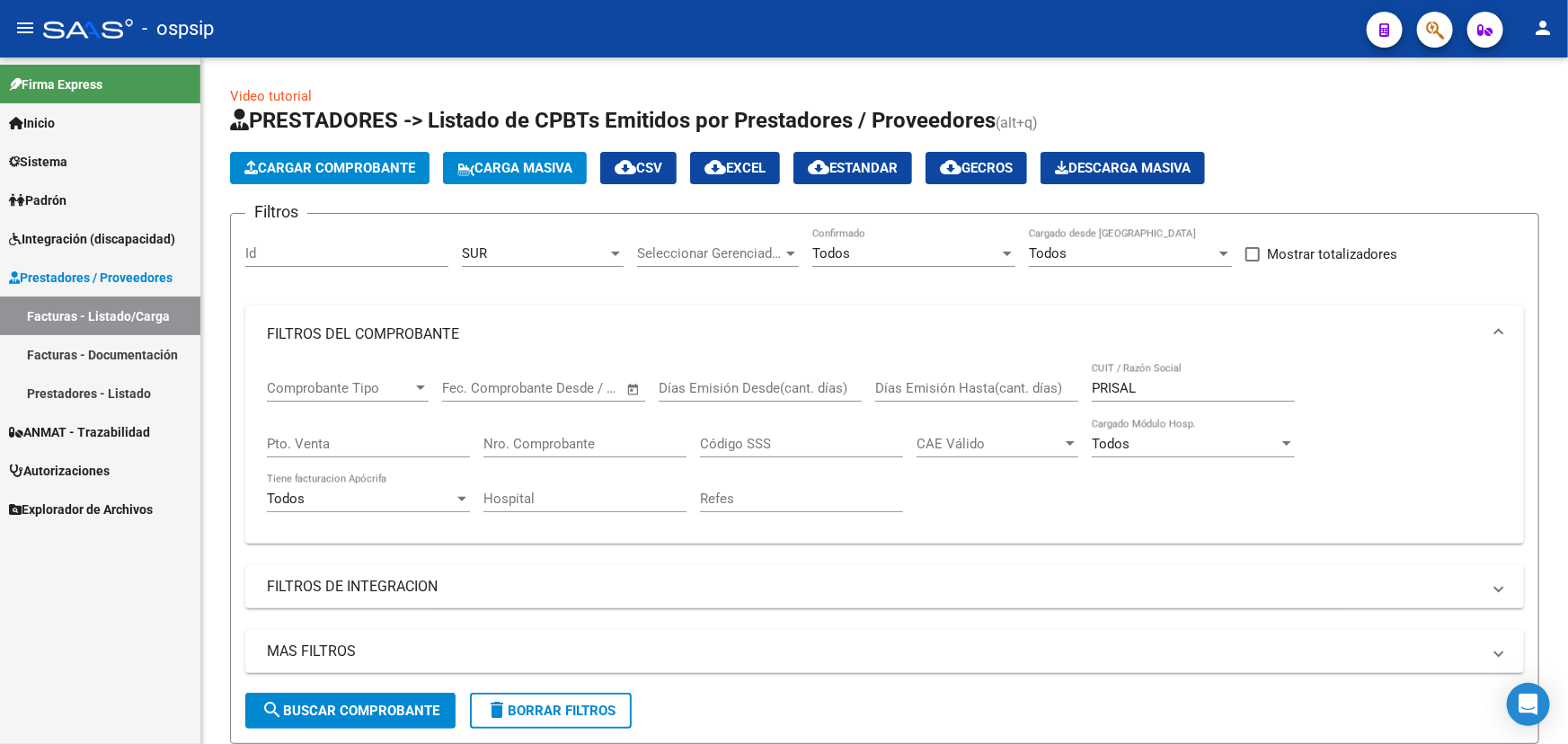
click at [1544, 23] on mat-icon "person" at bounding box center [1542, 27] width 22 height 22
click at [1508, 111] on button "exit_to_app Salir" at bounding box center [1505, 119] width 110 height 43
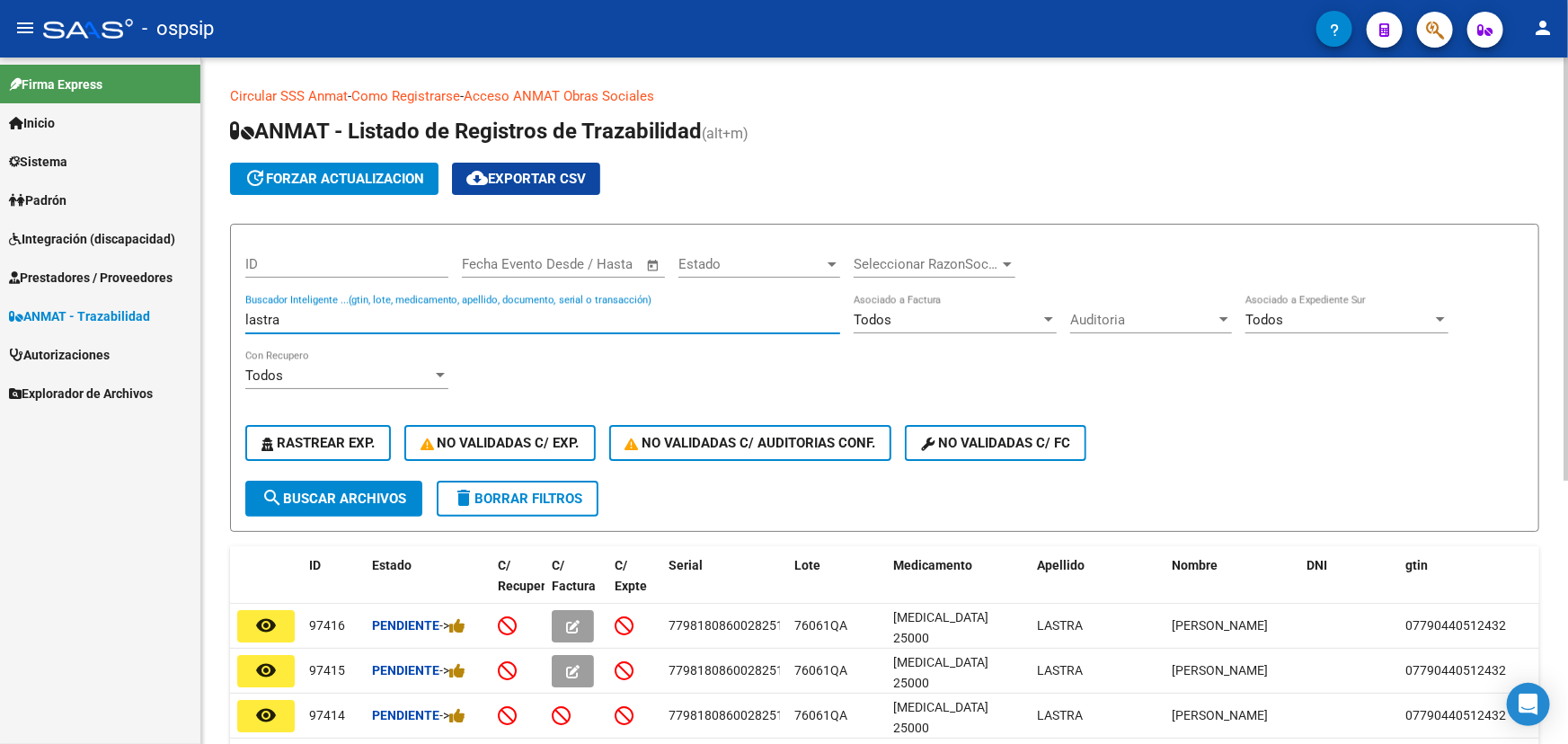
click at [278, 312] on input "lastra" at bounding box center [542, 320] width 595 height 16
click at [279, 312] on input "lastra" at bounding box center [542, 320] width 595 height 16
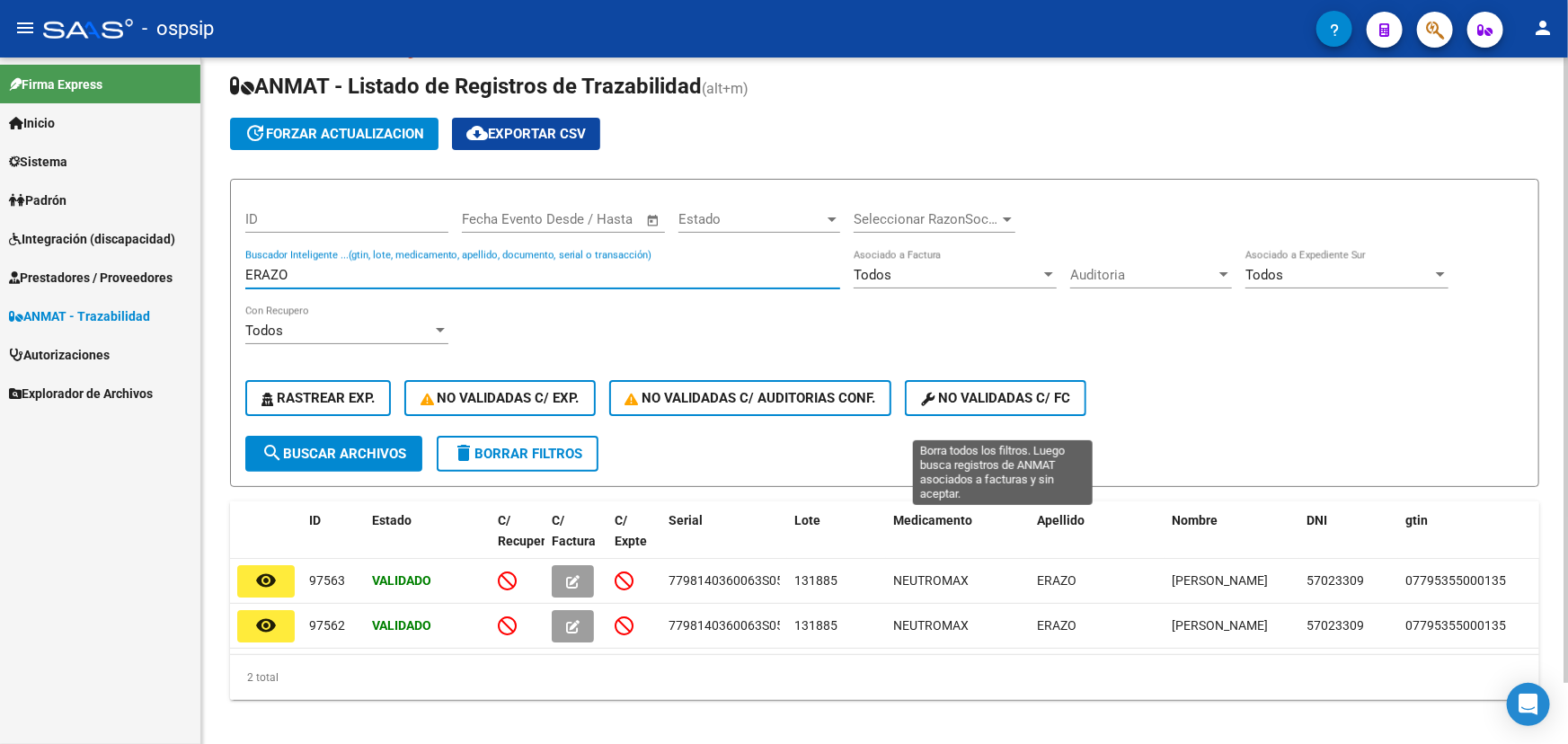
scroll to position [67, 0]
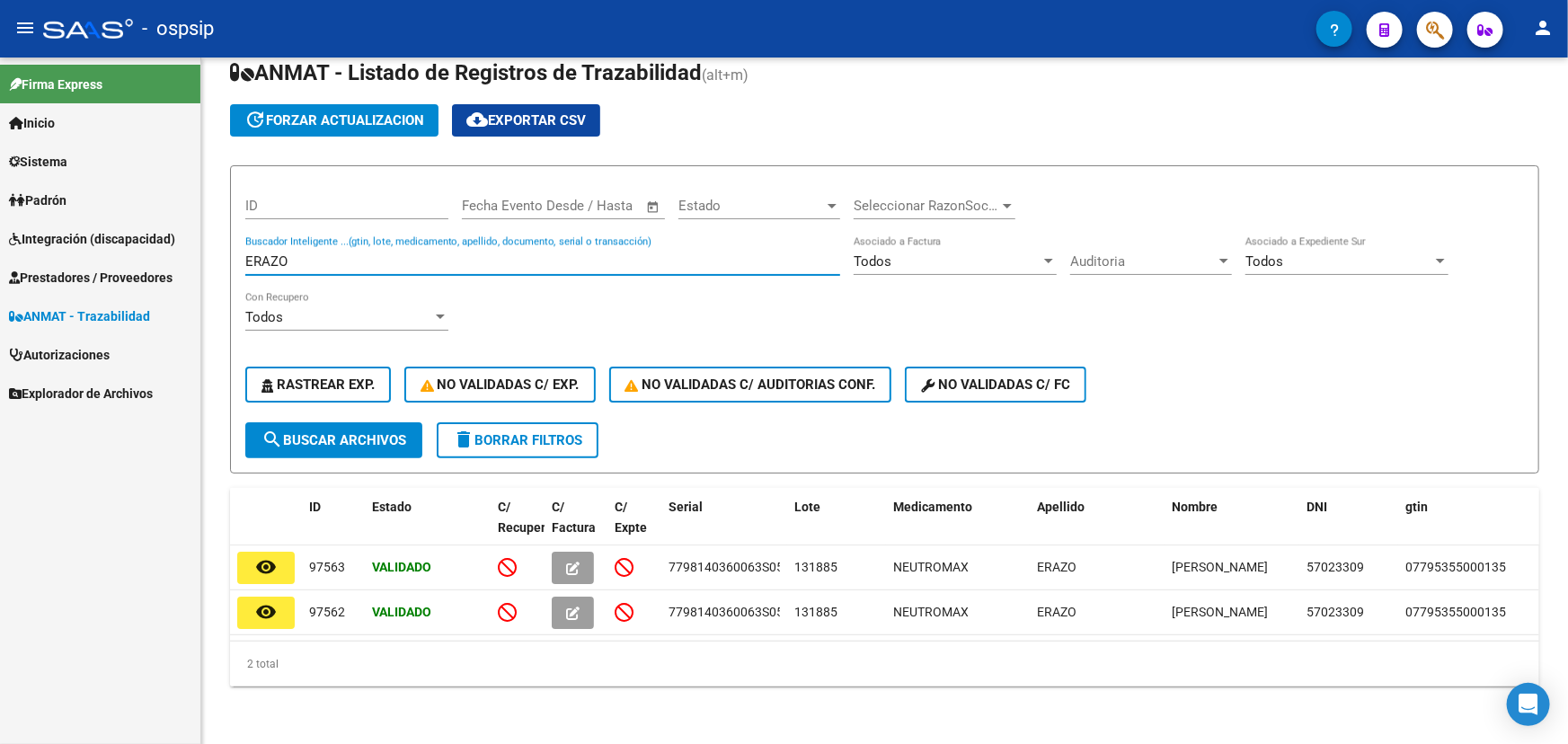
type input "ERAZO"
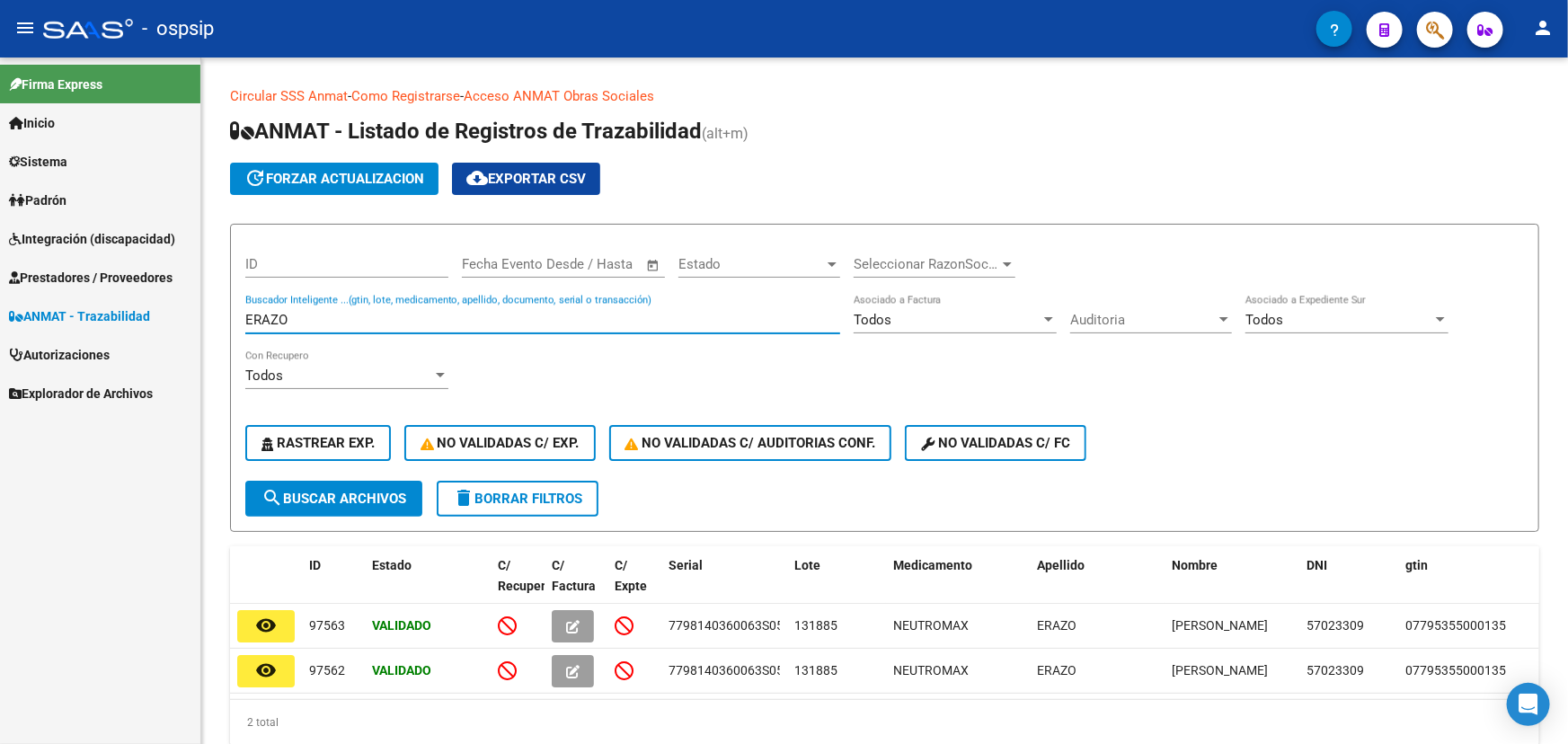
scroll to position [67, 0]
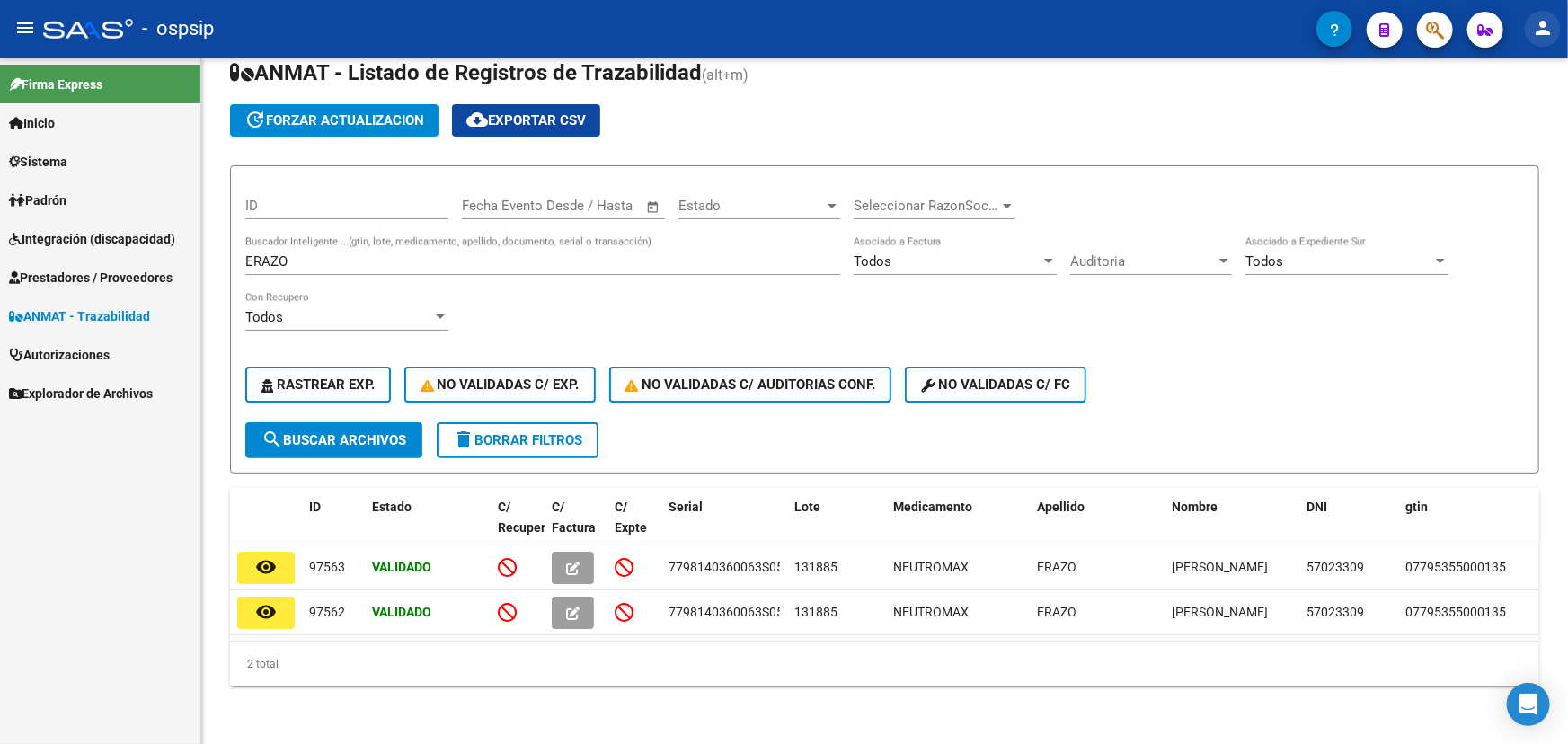
click at [1548, 31] on mat-icon "person" at bounding box center [1542, 27] width 22 height 22
click at [1532, 110] on button "exit_to_app Salir" at bounding box center [1505, 119] width 110 height 43
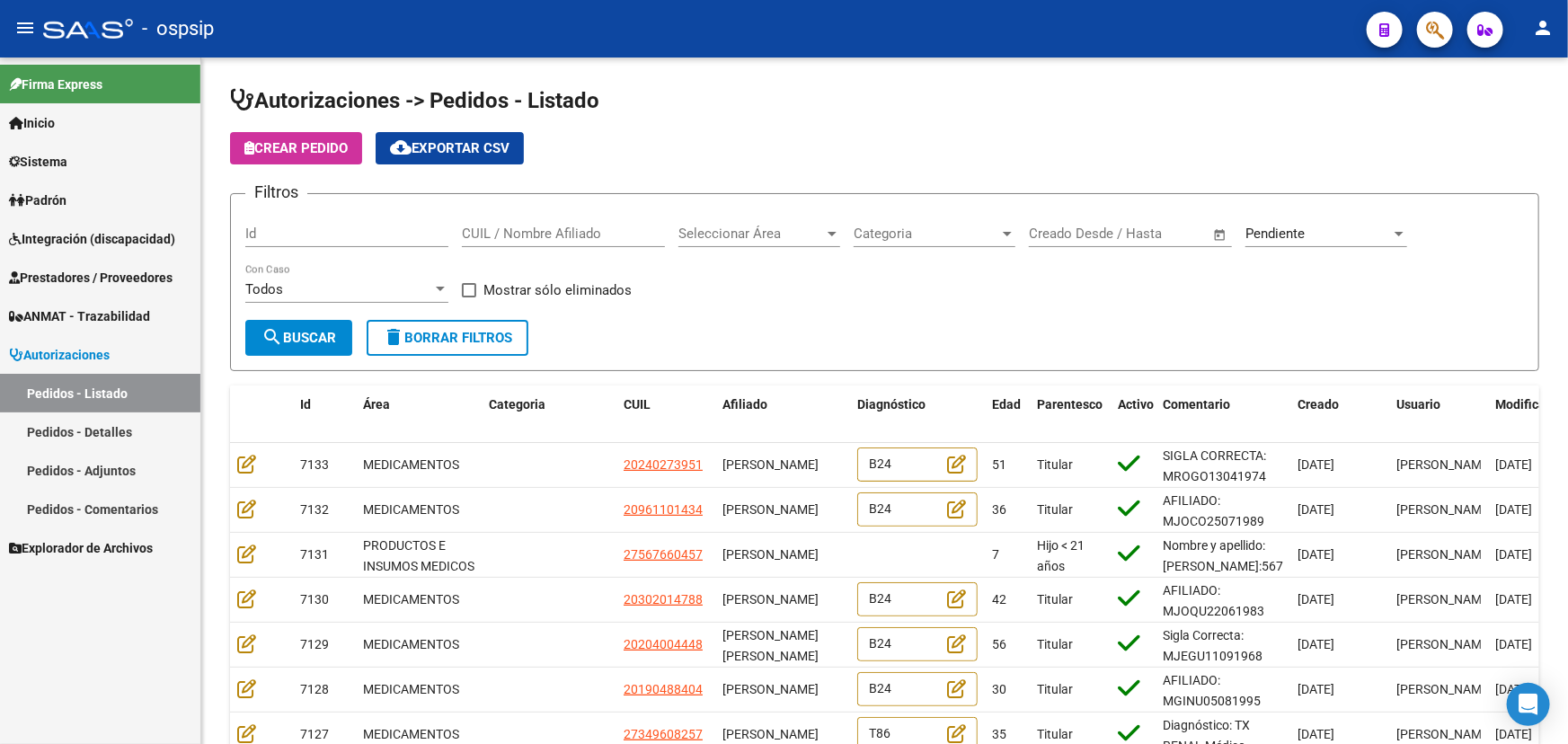
click at [1551, 21] on mat-icon "person" at bounding box center [1542, 27] width 22 height 22
click at [1520, 112] on button "exit_to_app Salir" at bounding box center [1505, 119] width 110 height 43
